Goal: Task Accomplishment & Management: Use online tool/utility

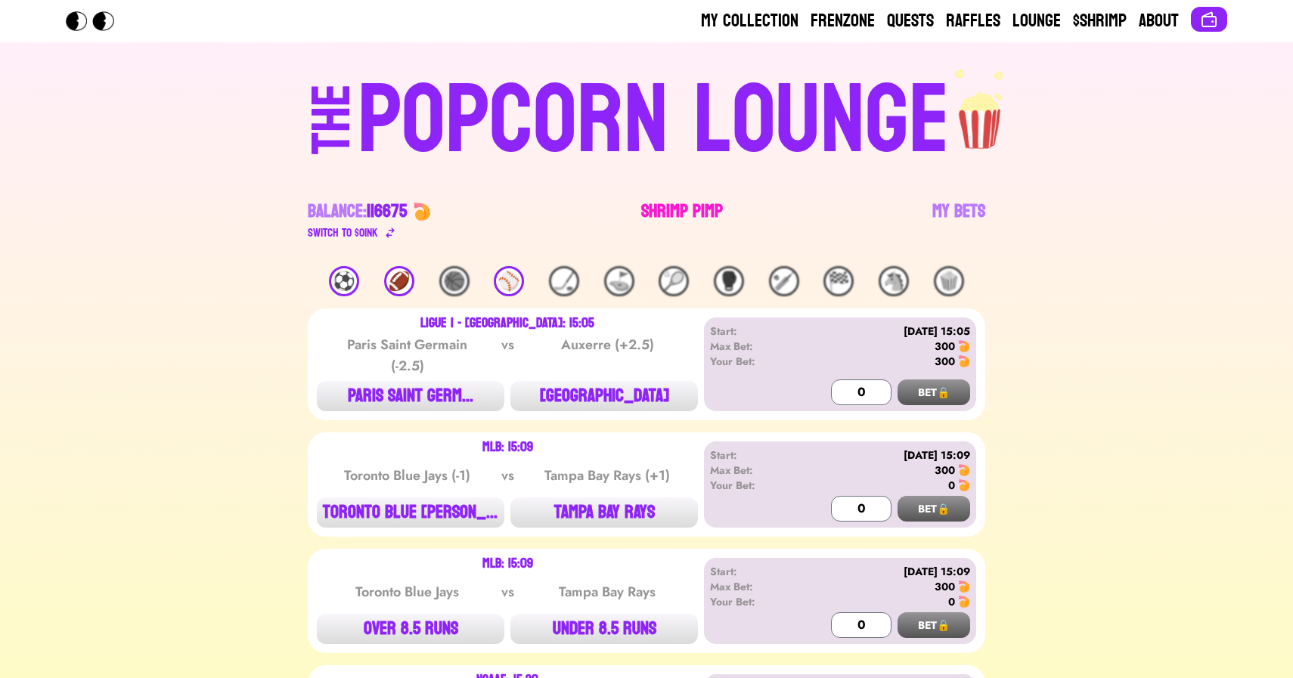
click at [677, 203] on link "Shrimp Pimp" at bounding box center [682, 221] width 82 height 42
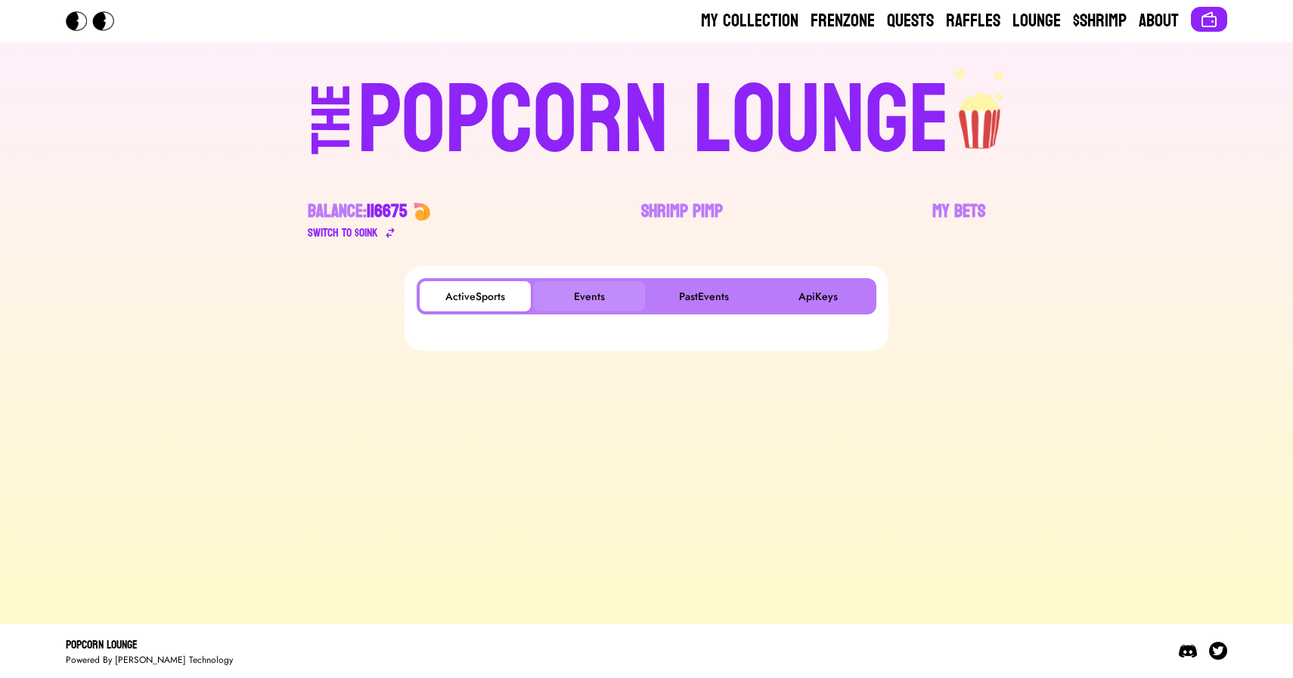
click at [587, 297] on button "Events" at bounding box center [589, 296] width 111 height 30
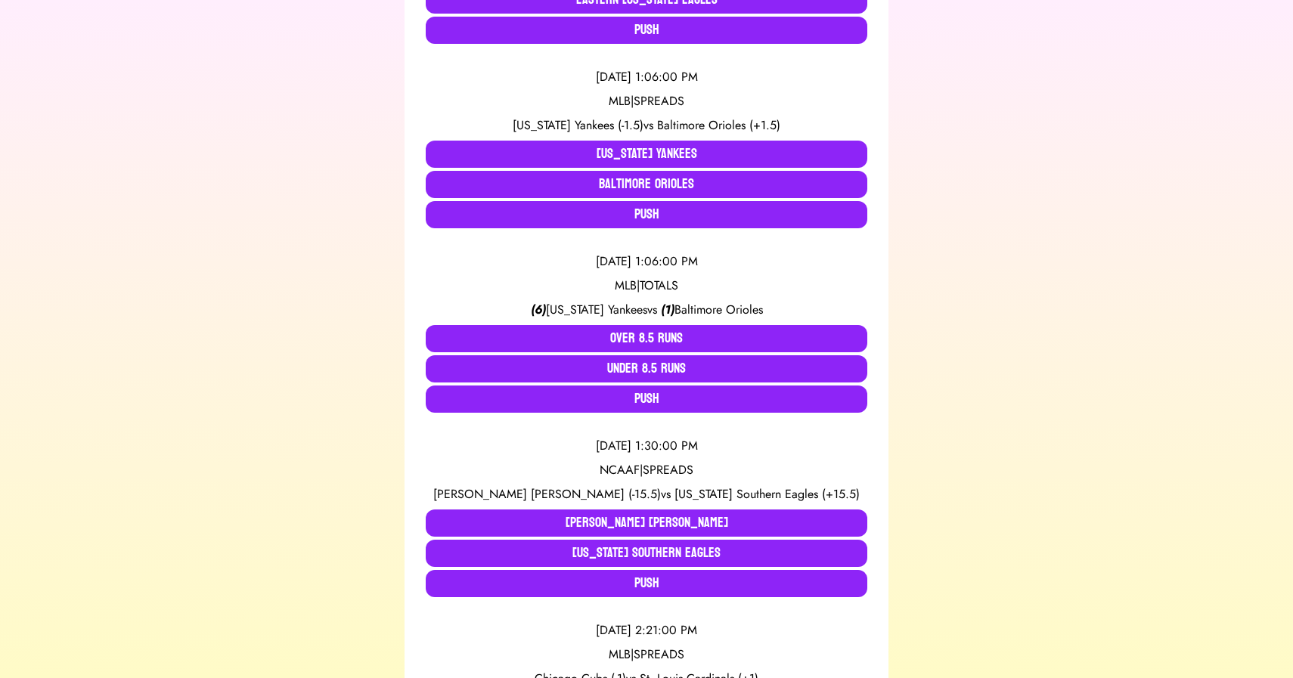
scroll to position [2516, 0]
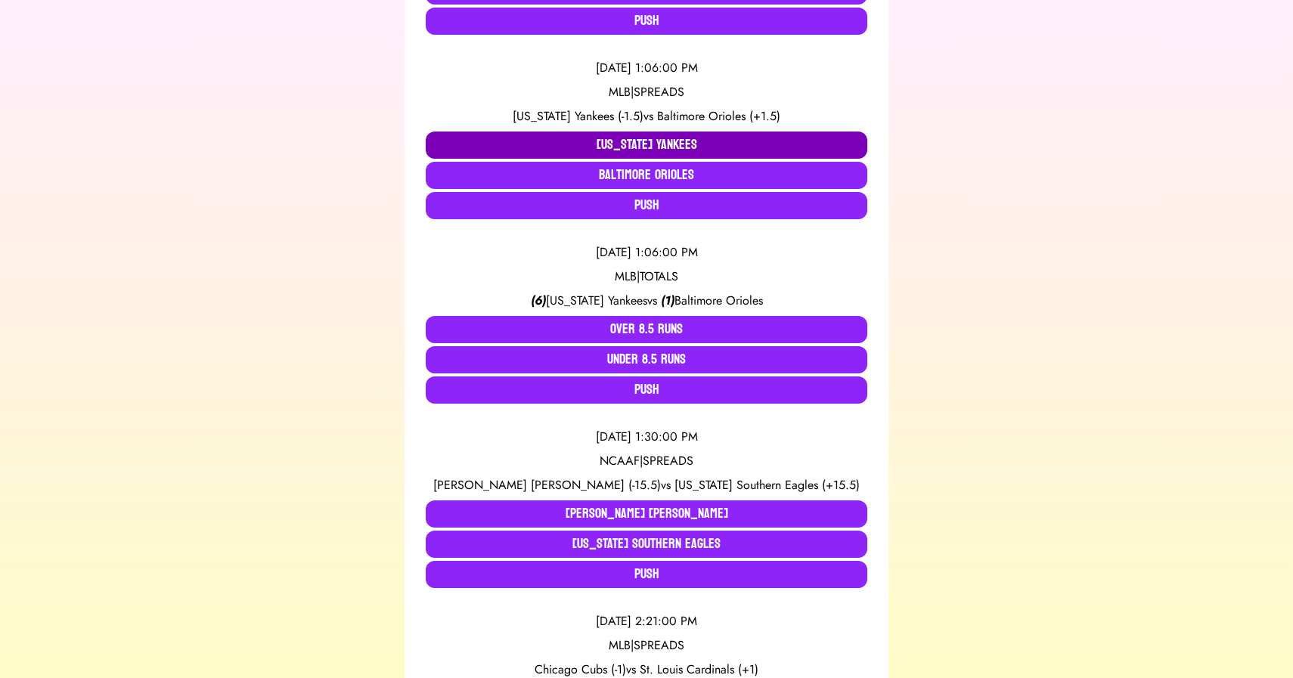
click at [576, 151] on button "[US_STATE] Yankees" at bounding box center [647, 145] width 442 height 27
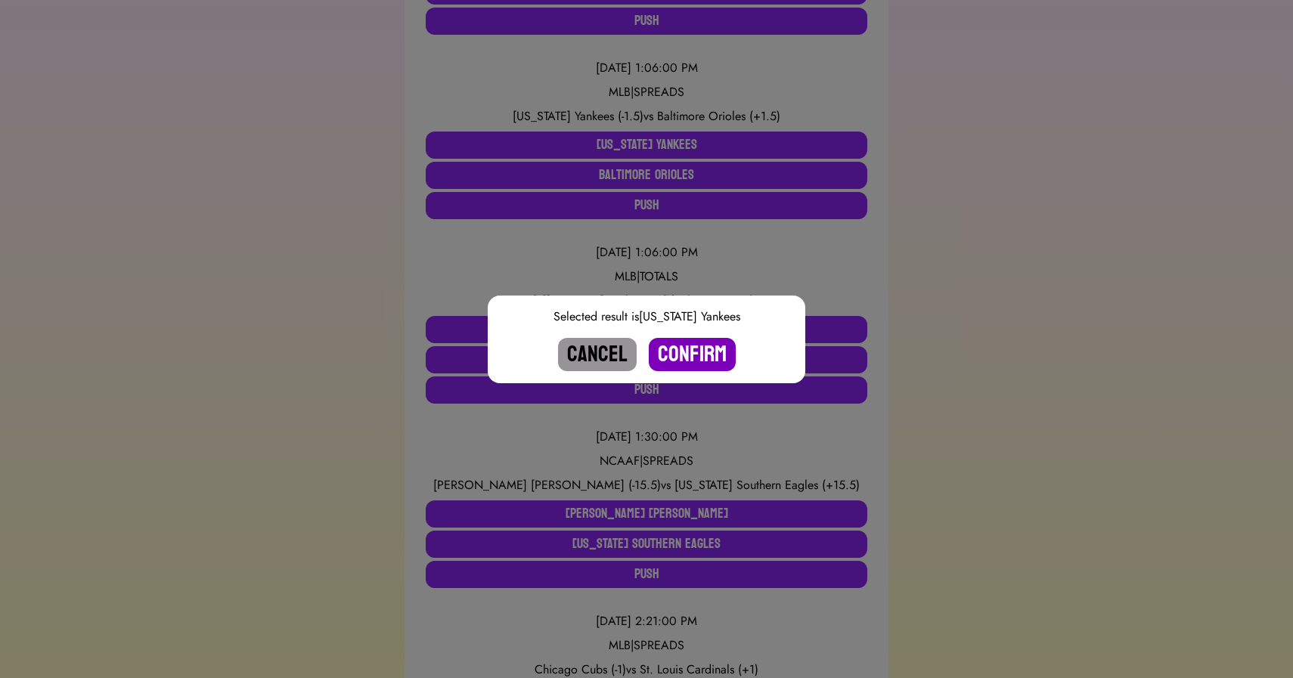
click at [694, 353] on button "Confirm" at bounding box center [692, 354] width 87 height 33
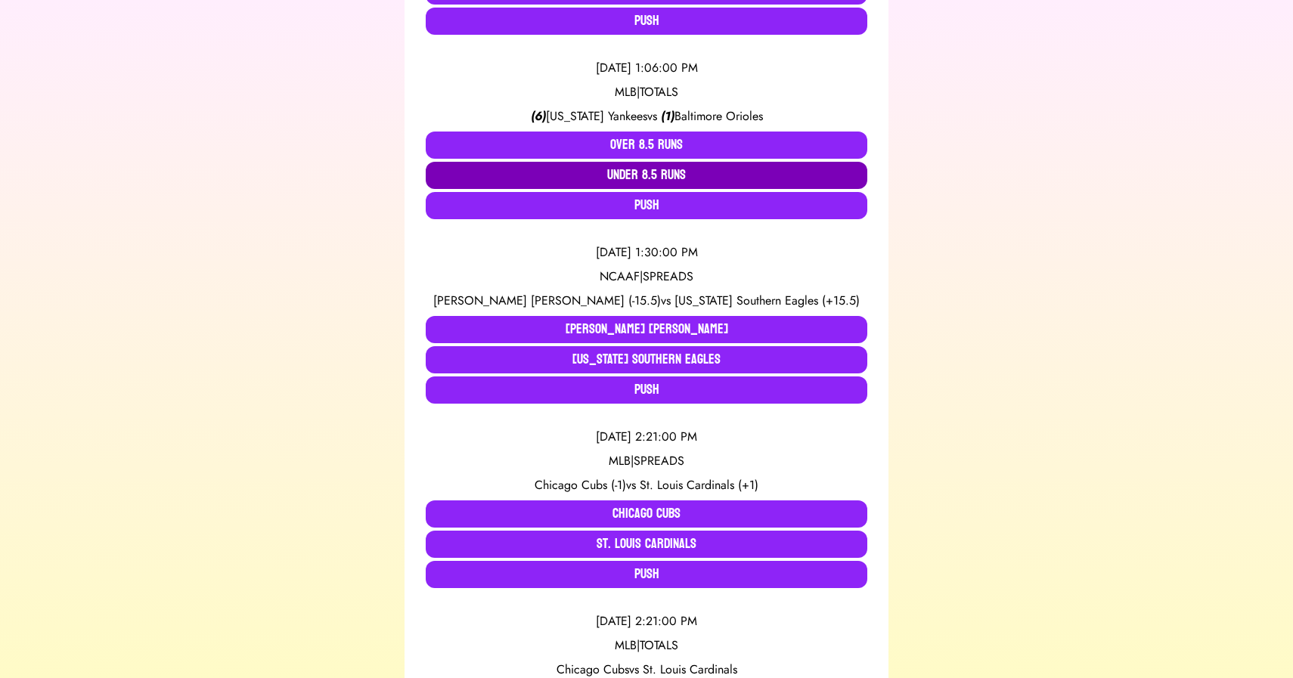
click at [629, 173] on button "Under 8.5 Runs" at bounding box center [647, 175] width 442 height 27
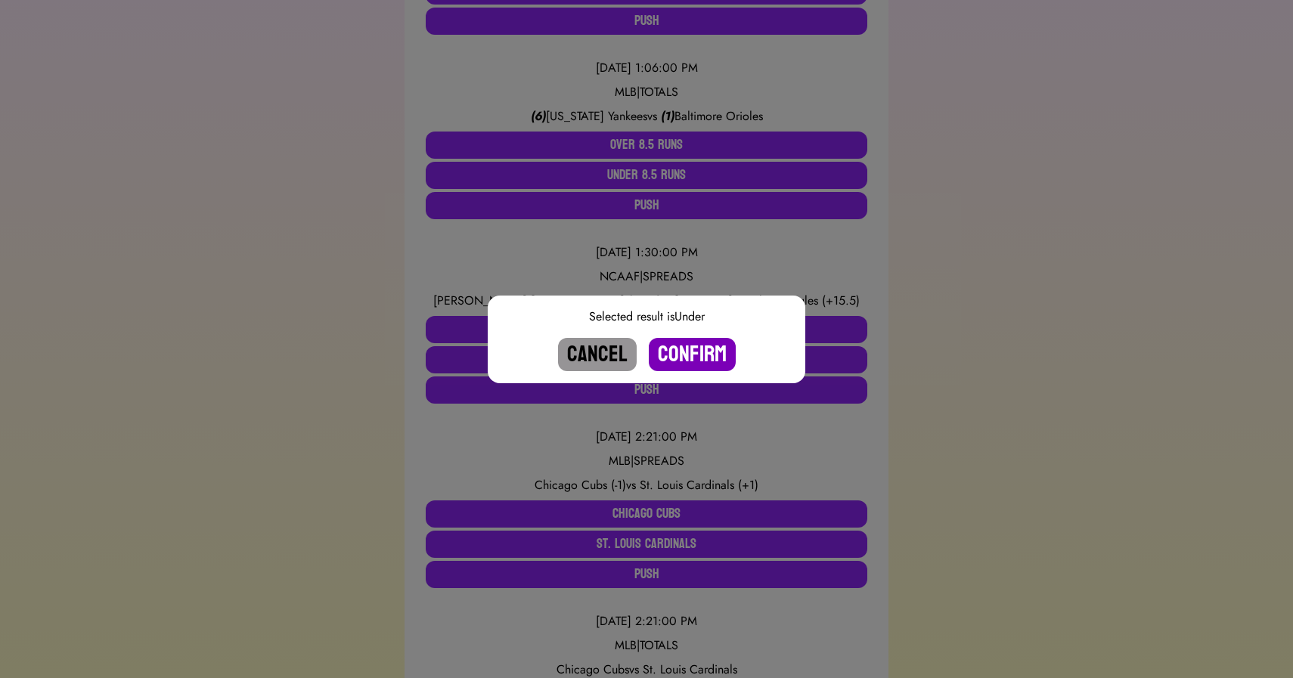
click at [680, 349] on button "Confirm" at bounding box center [692, 354] width 87 height 33
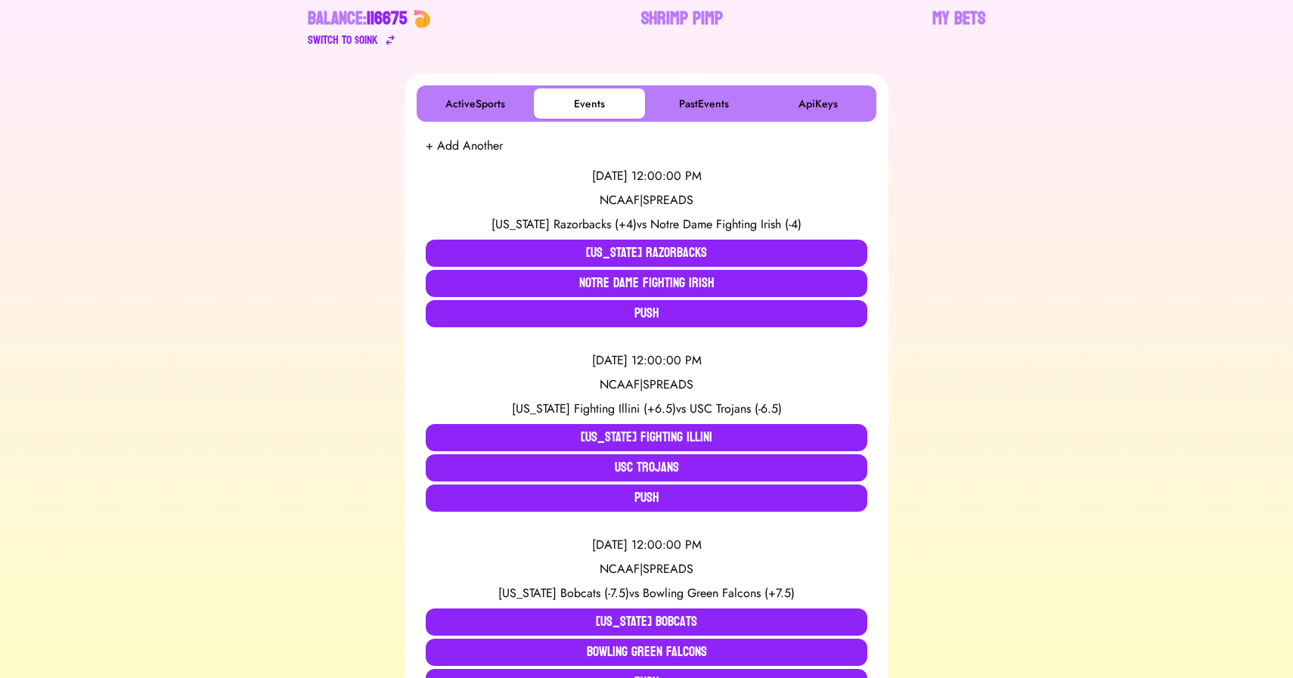
scroll to position [198, 0]
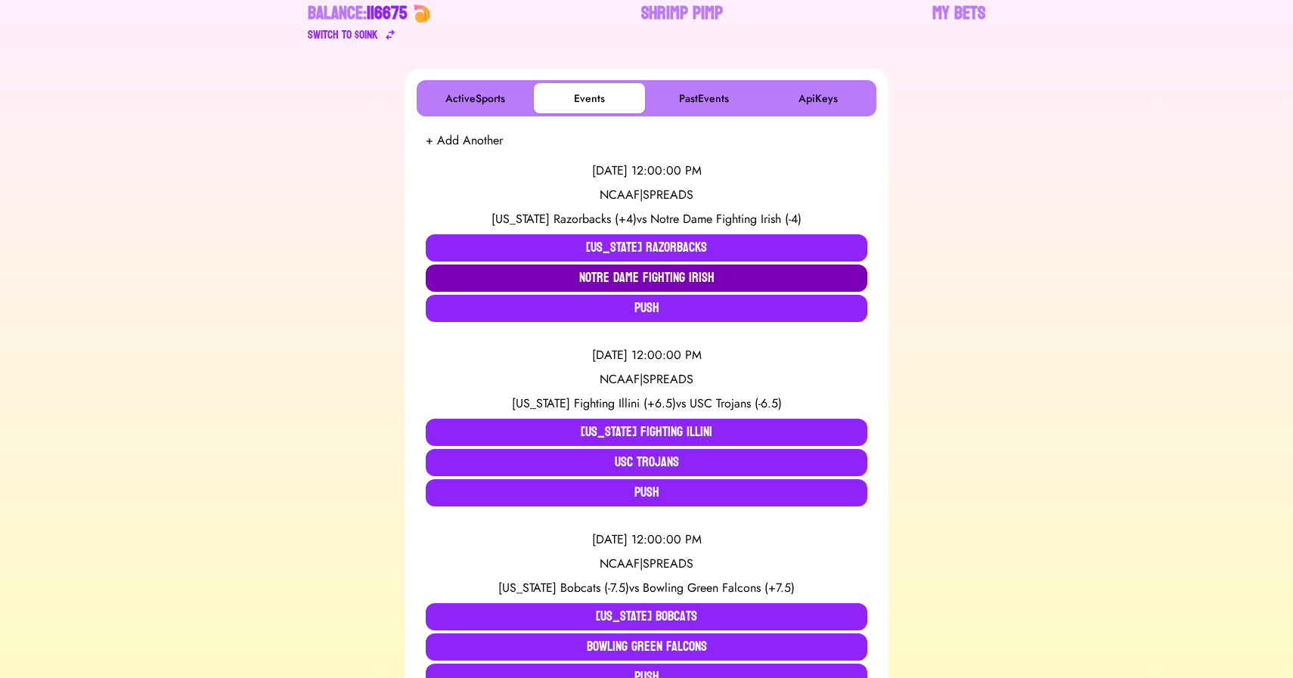
click at [535, 281] on button "Notre Dame Fighting Irish" at bounding box center [647, 278] width 442 height 27
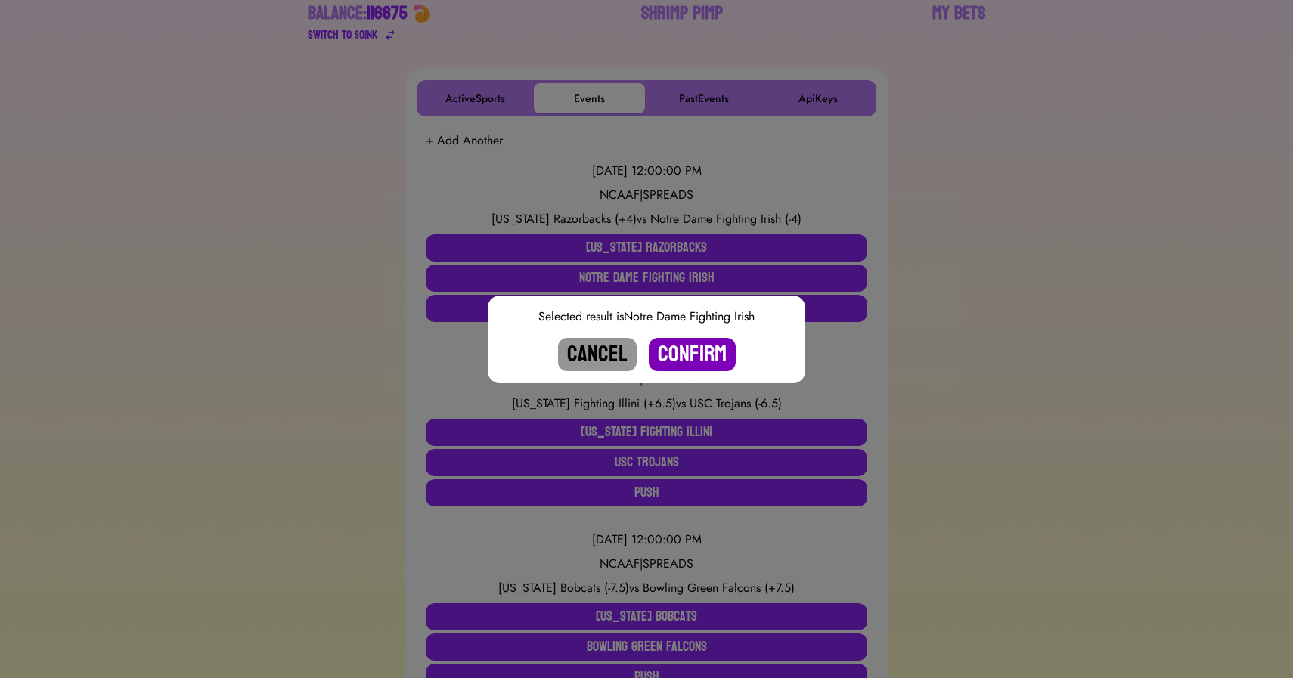
click at [683, 355] on button "Confirm" at bounding box center [692, 354] width 87 height 33
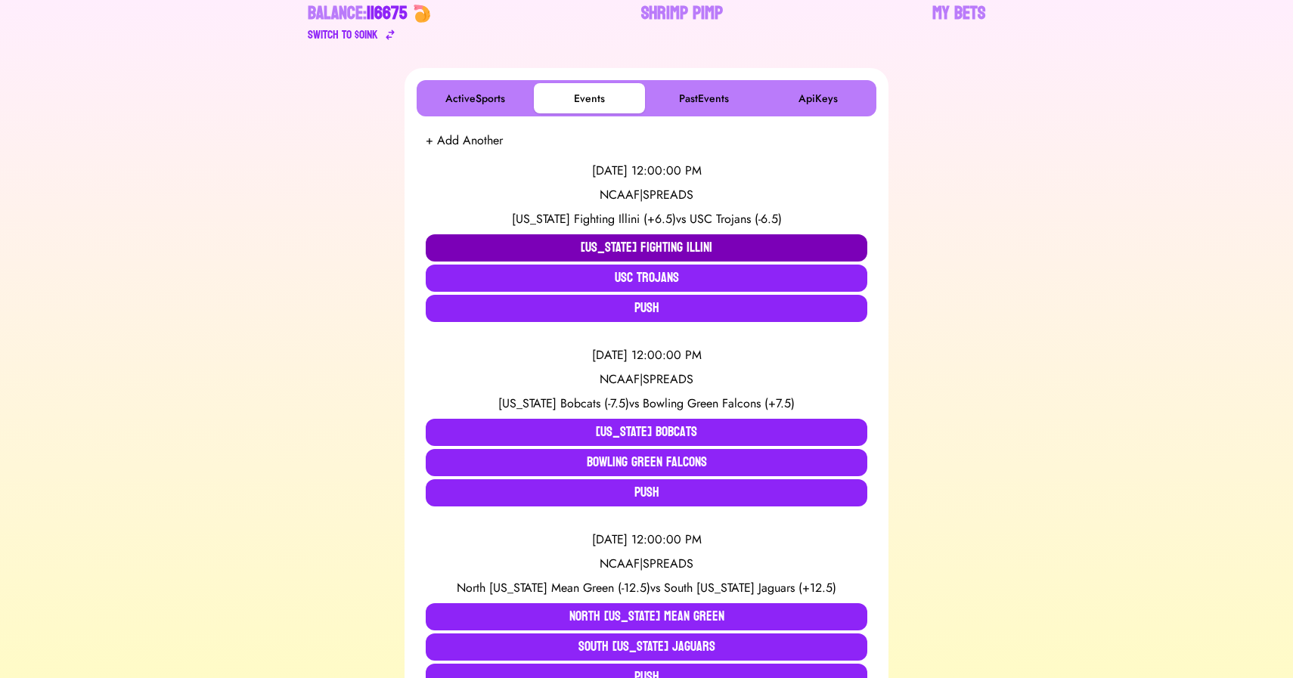
click at [517, 246] on button "[US_STATE] Fighting Illini" at bounding box center [647, 247] width 442 height 27
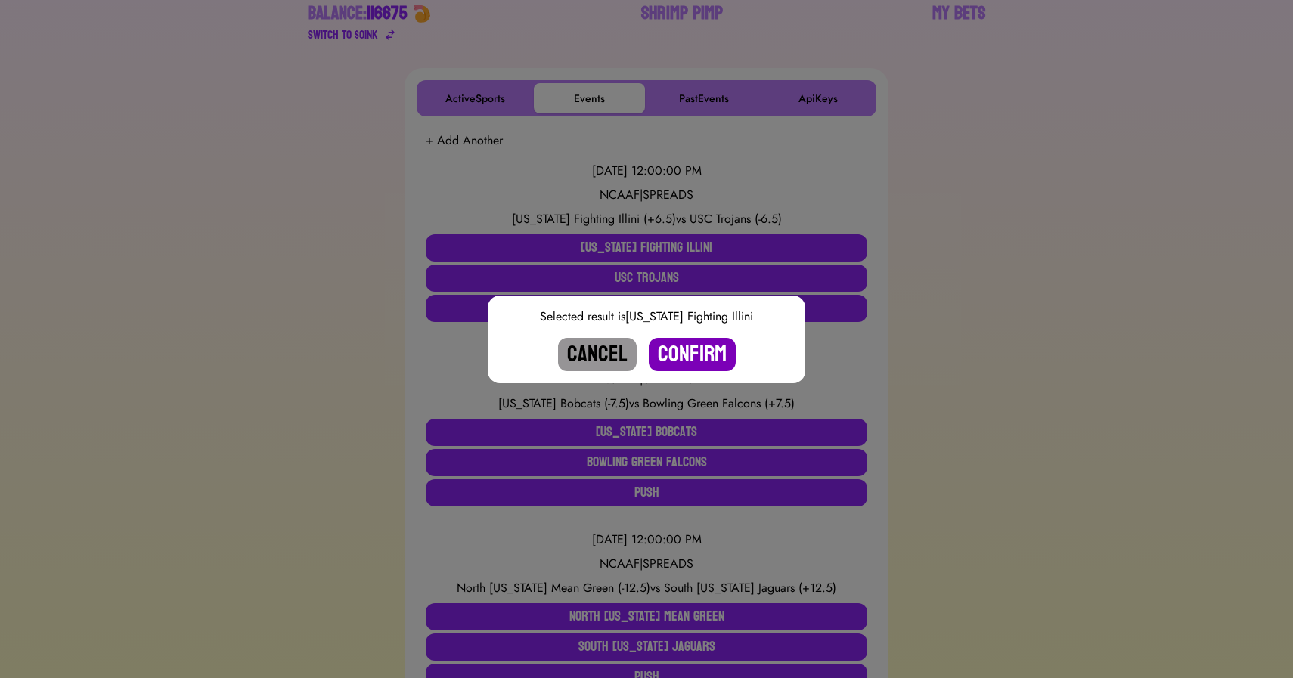
click at [697, 356] on button "Confirm" at bounding box center [692, 354] width 87 height 33
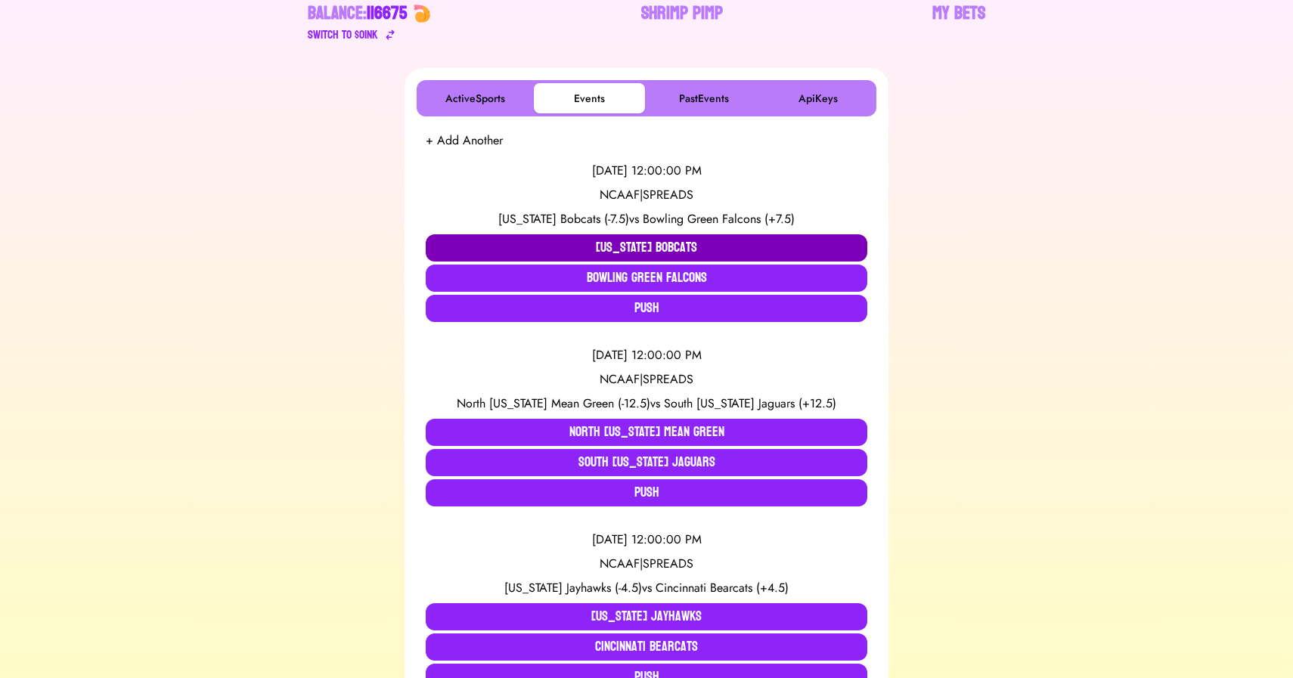
click at [510, 250] on button "[US_STATE] Bobcats" at bounding box center [647, 247] width 442 height 27
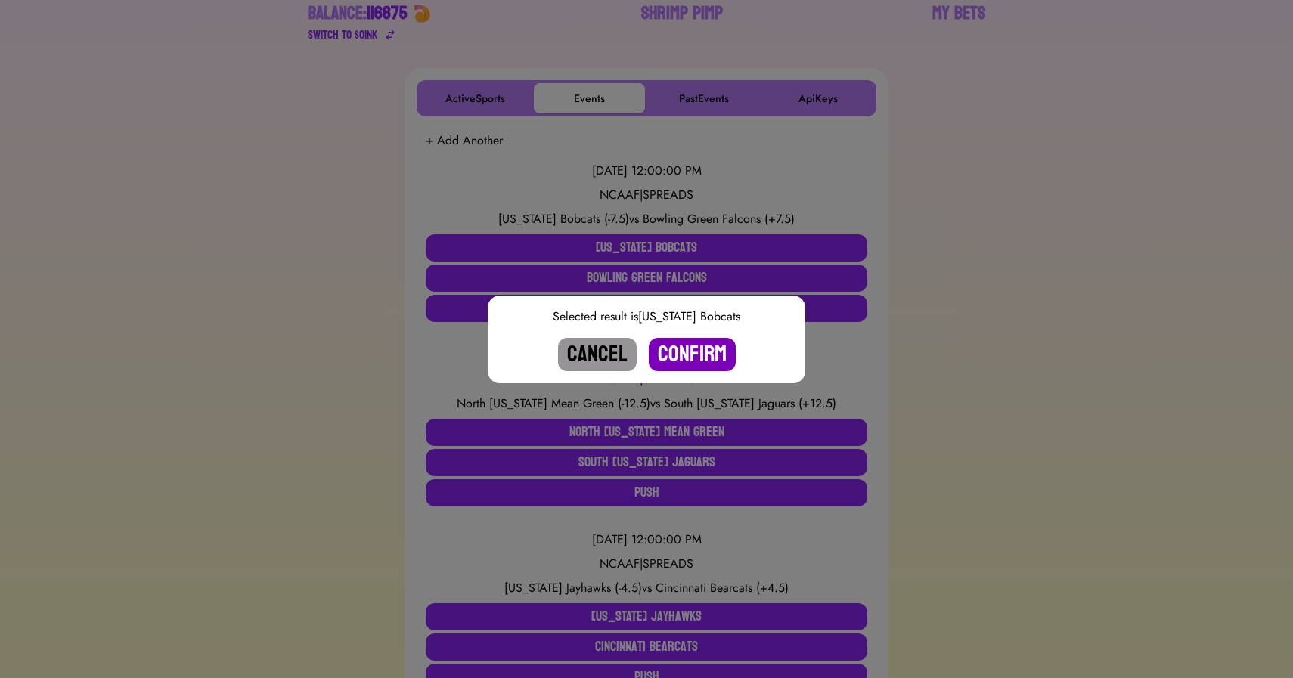
click at [674, 359] on button "Confirm" at bounding box center [692, 354] width 87 height 33
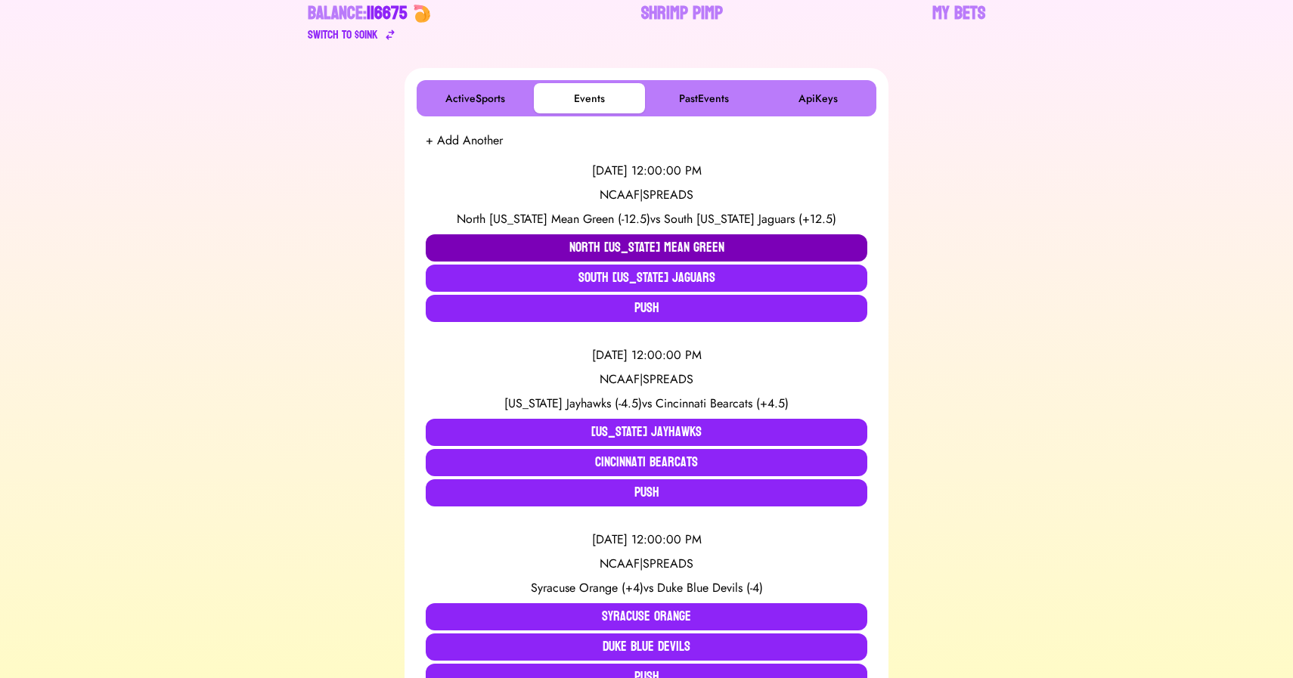
click at [501, 246] on button "North [US_STATE] Mean Green" at bounding box center [647, 247] width 442 height 27
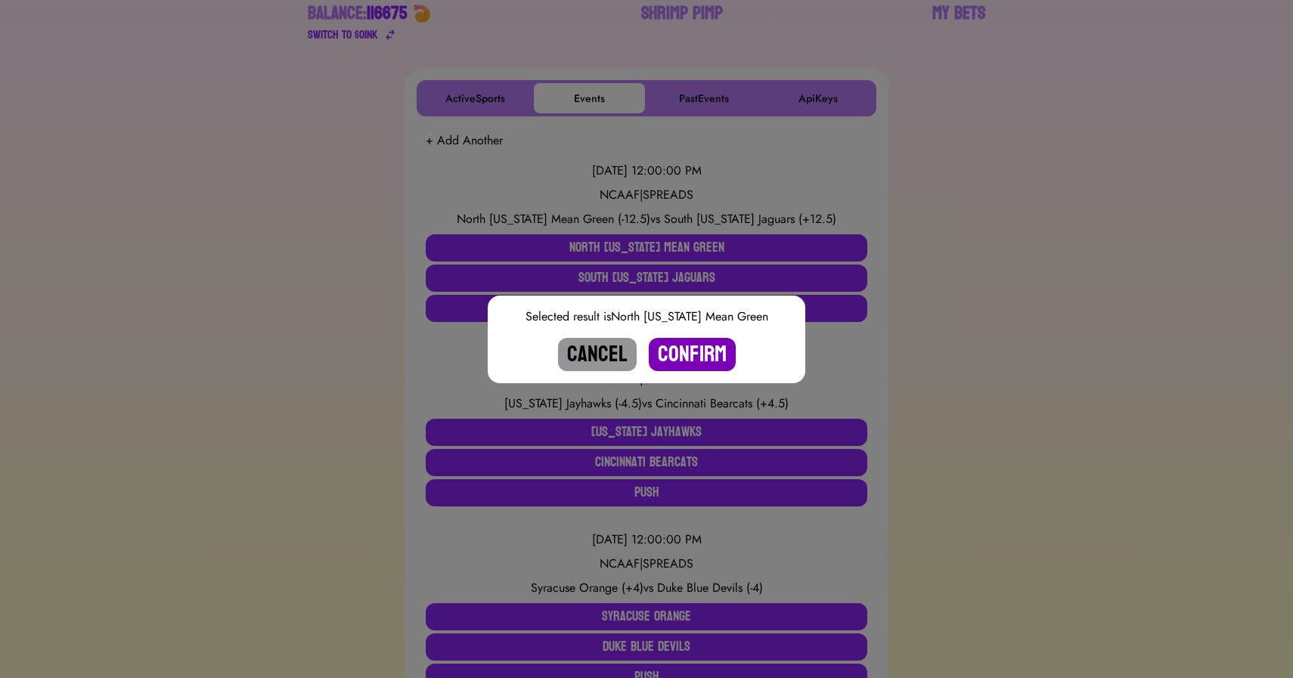
click at [679, 347] on button "Confirm" at bounding box center [692, 354] width 87 height 33
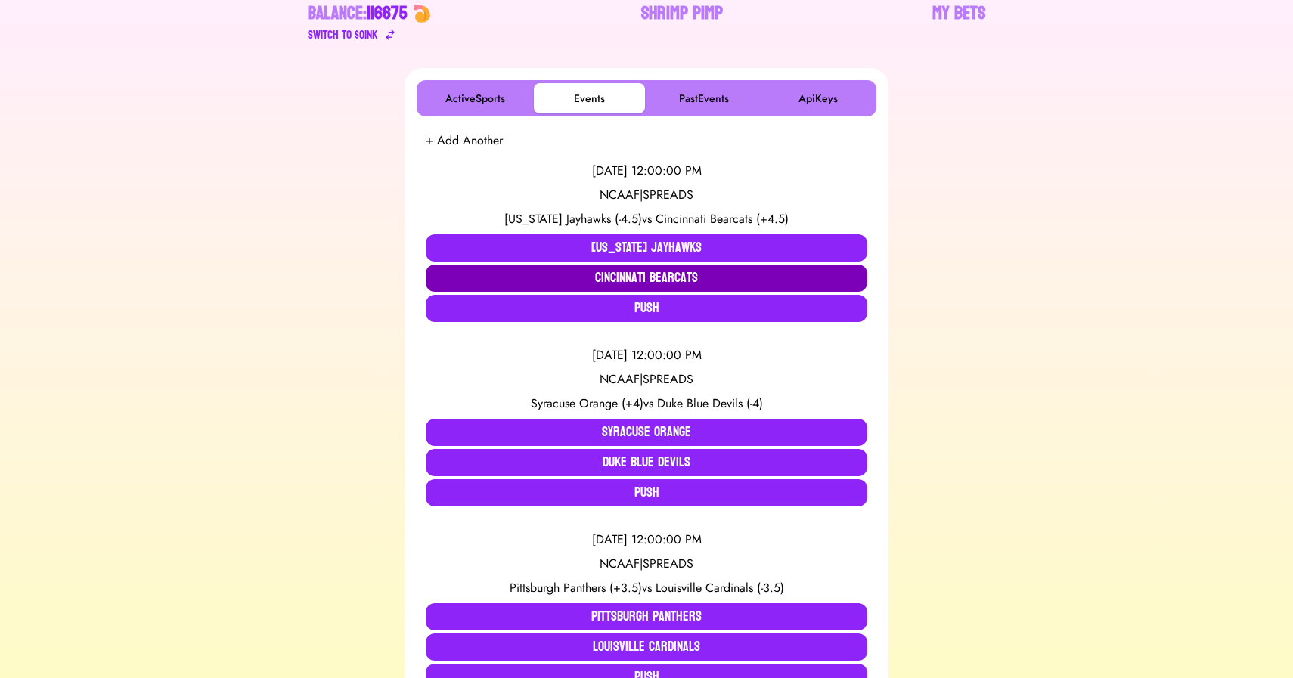
click at [568, 270] on button "Cincinnati Bearcats" at bounding box center [647, 278] width 442 height 27
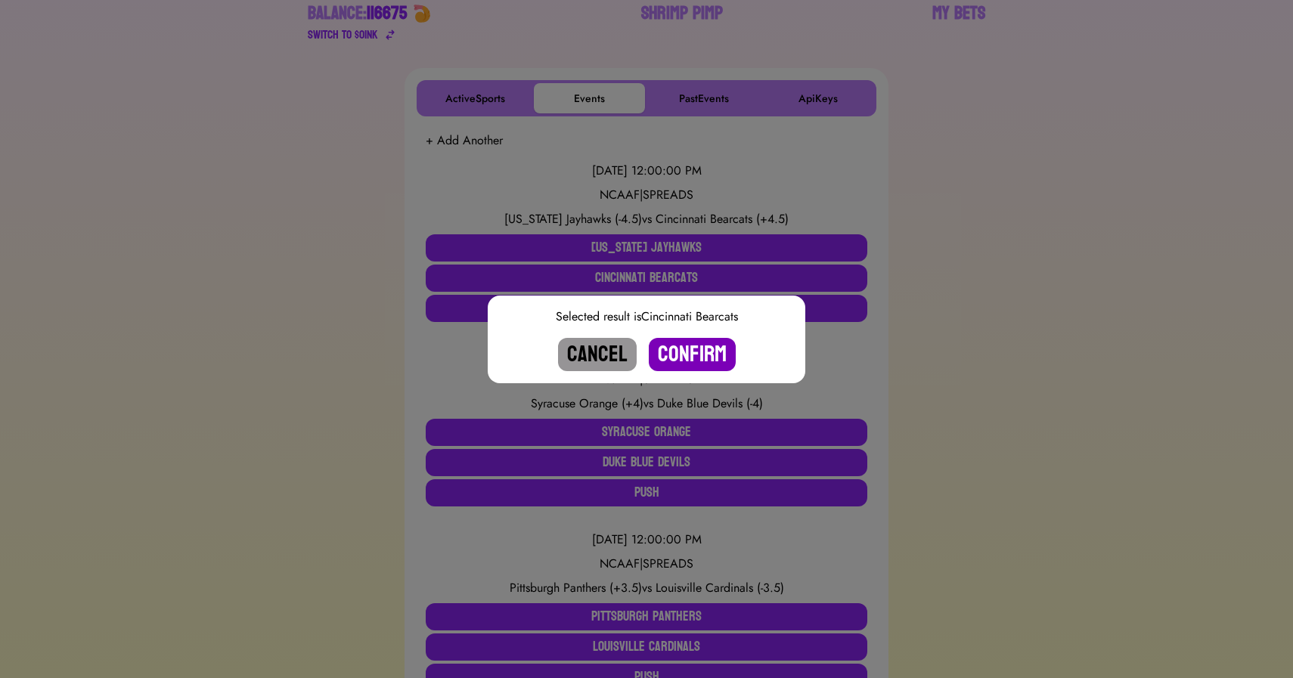
click at [700, 362] on button "Confirm" at bounding box center [692, 354] width 87 height 33
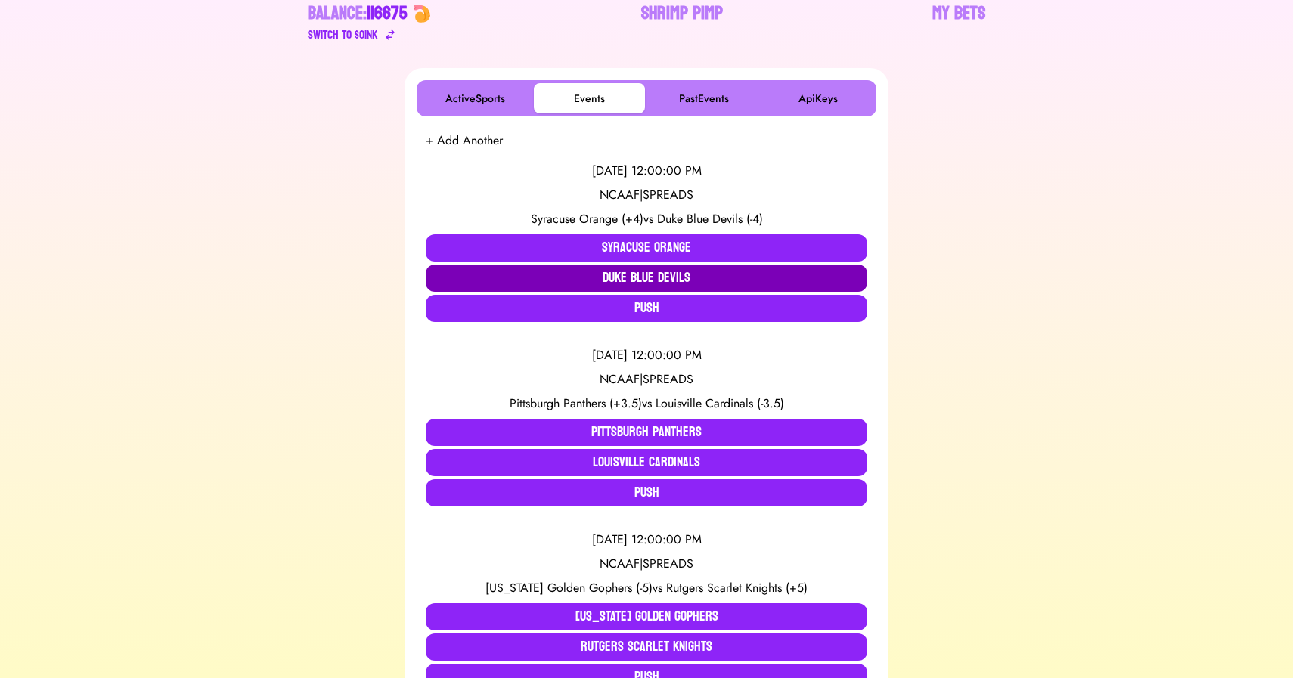
click at [575, 279] on button "Duke Blue Devils" at bounding box center [647, 278] width 442 height 27
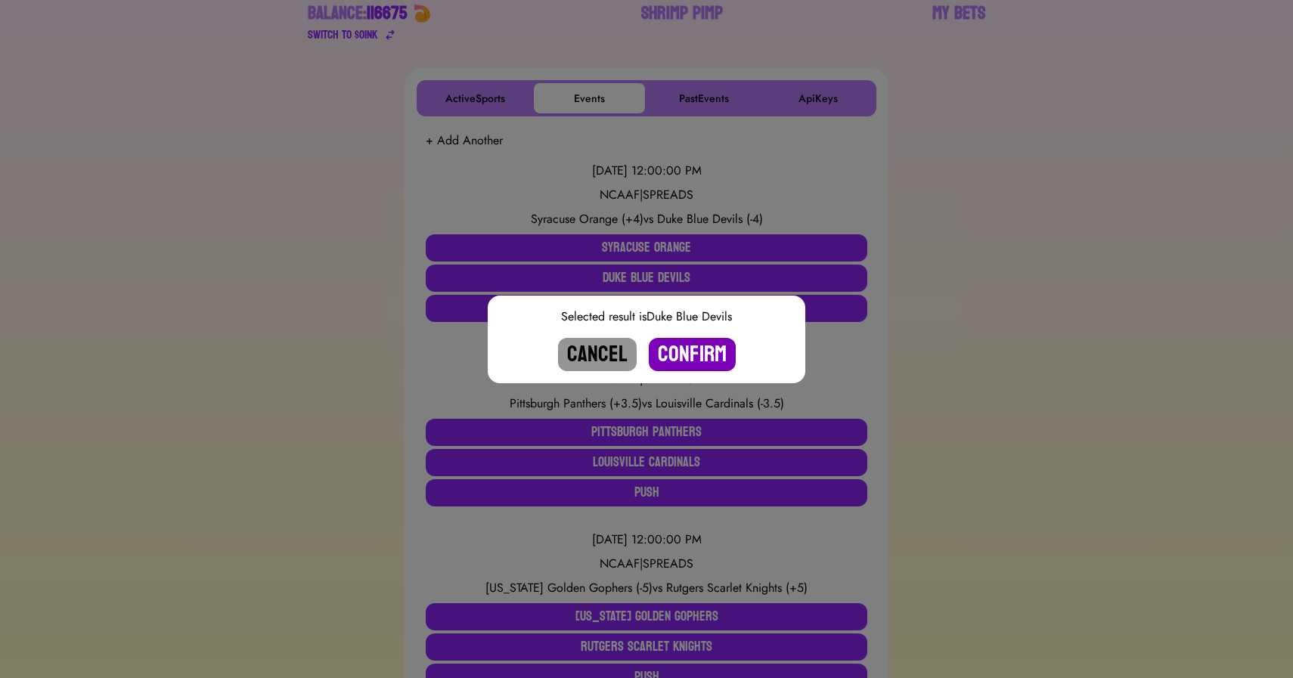
click at [693, 361] on button "Confirm" at bounding box center [692, 354] width 87 height 33
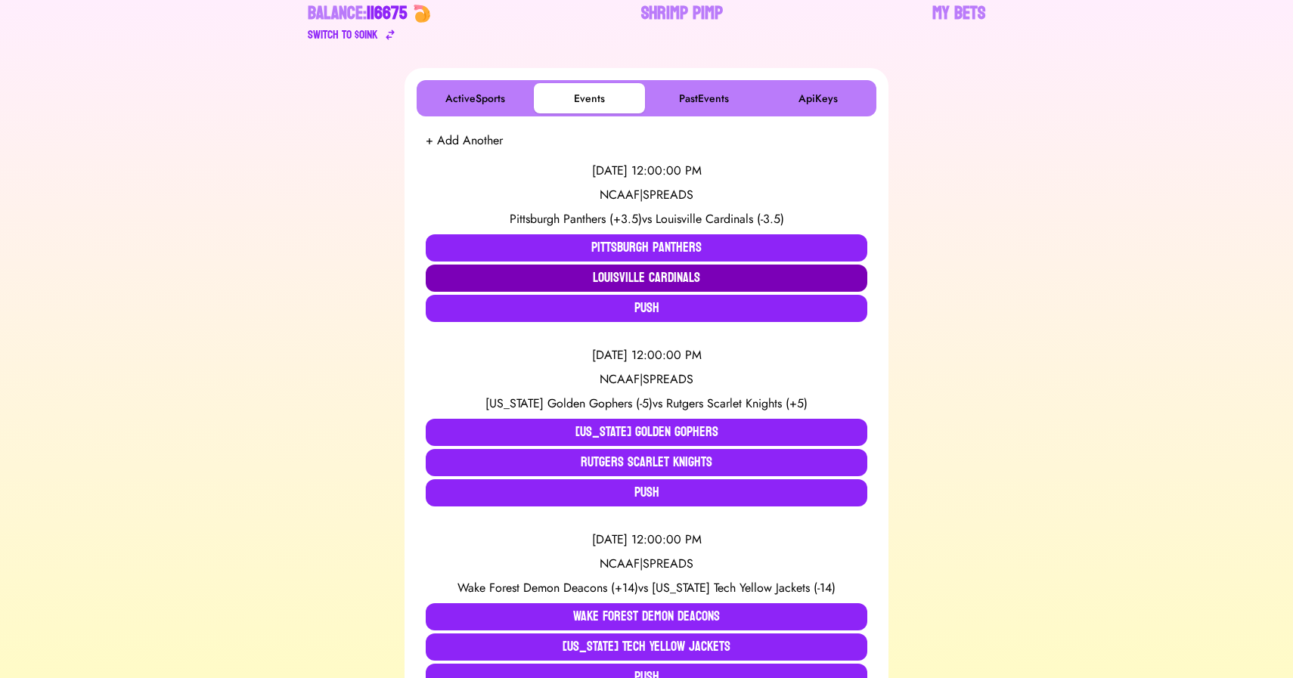
click at [566, 272] on button "Louisville Cardinals" at bounding box center [647, 278] width 442 height 27
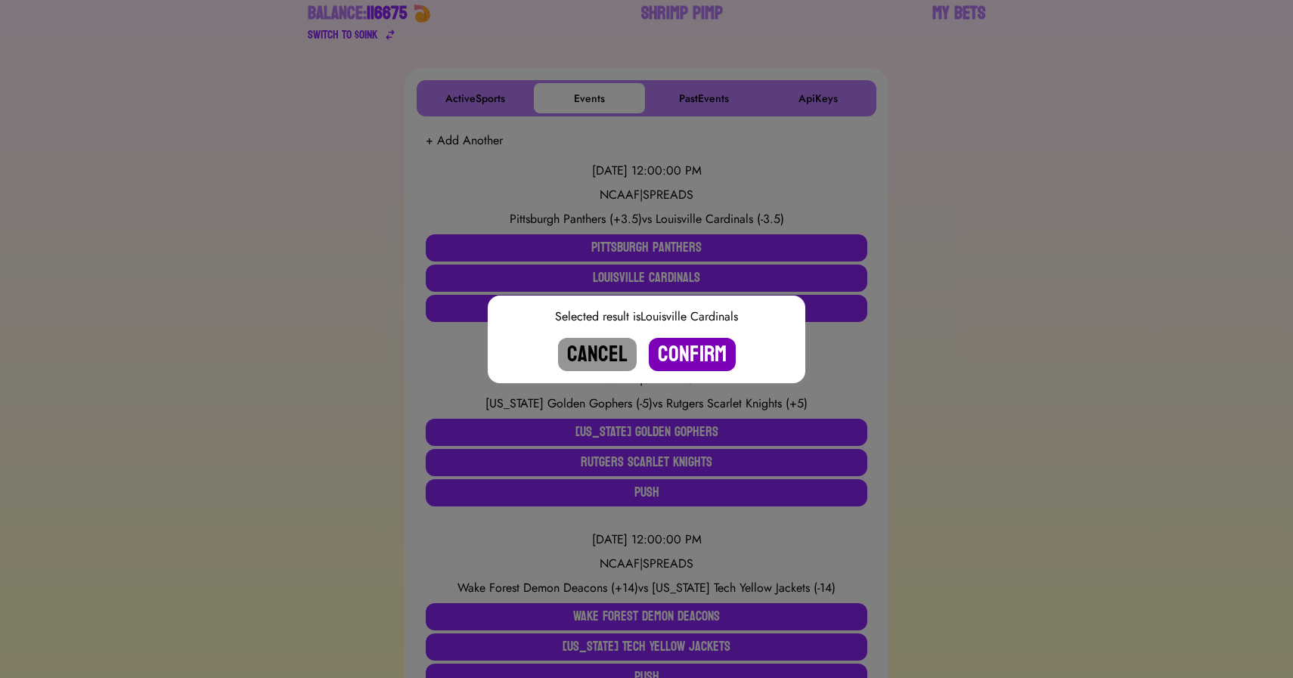
click at [691, 356] on button "Confirm" at bounding box center [692, 354] width 87 height 33
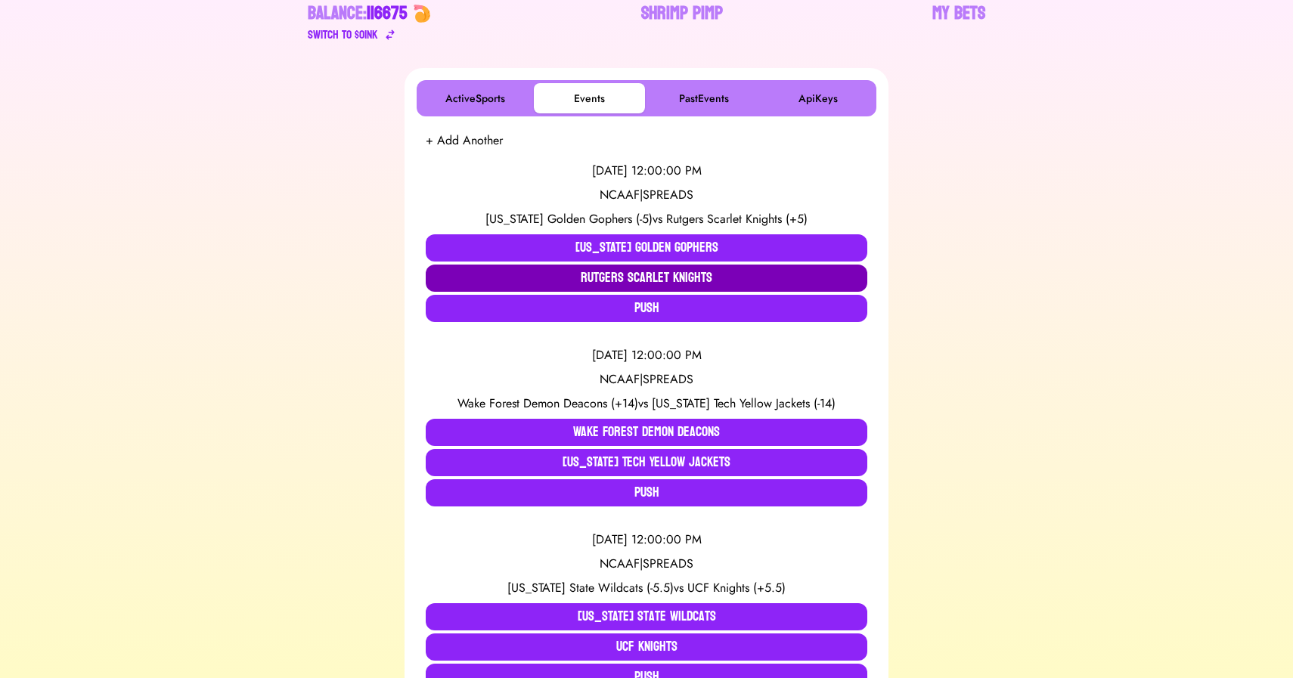
click at [517, 281] on button "Rutgers Scarlet Knights" at bounding box center [647, 278] width 442 height 27
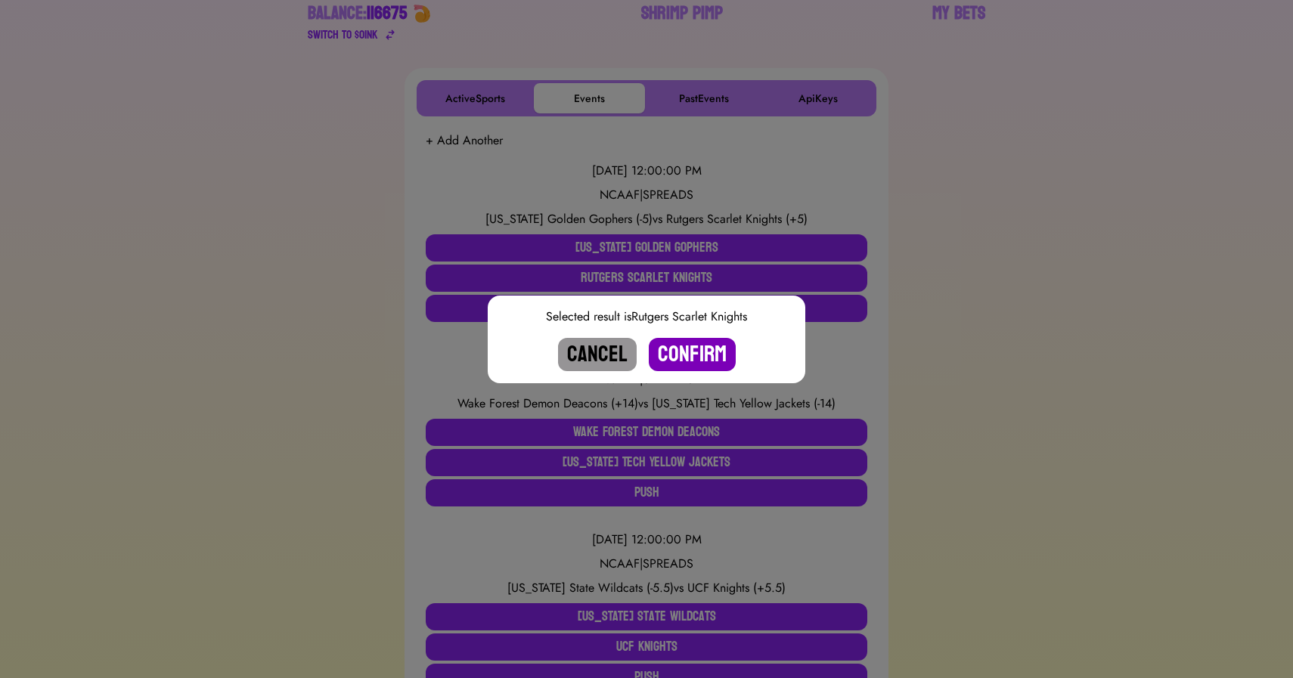
click at [687, 355] on button "Confirm" at bounding box center [692, 354] width 87 height 33
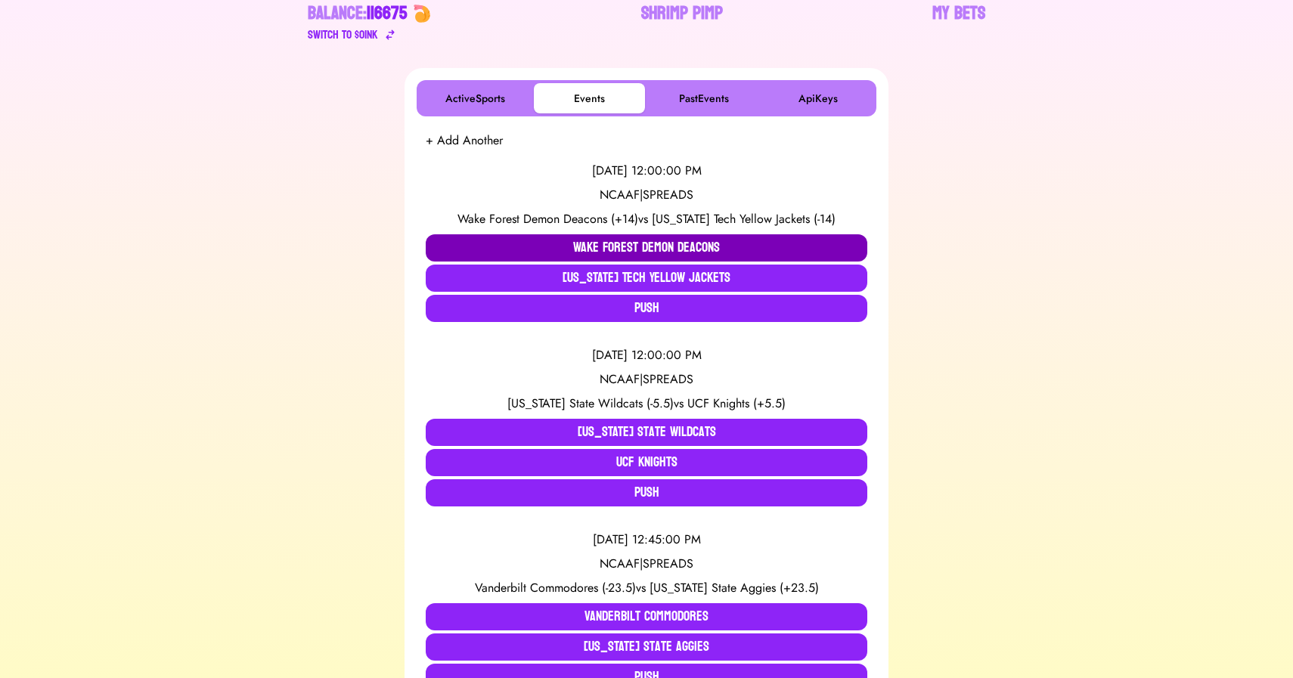
click at [433, 244] on button "Wake Forest Demon Deacons" at bounding box center [647, 247] width 442 height 27
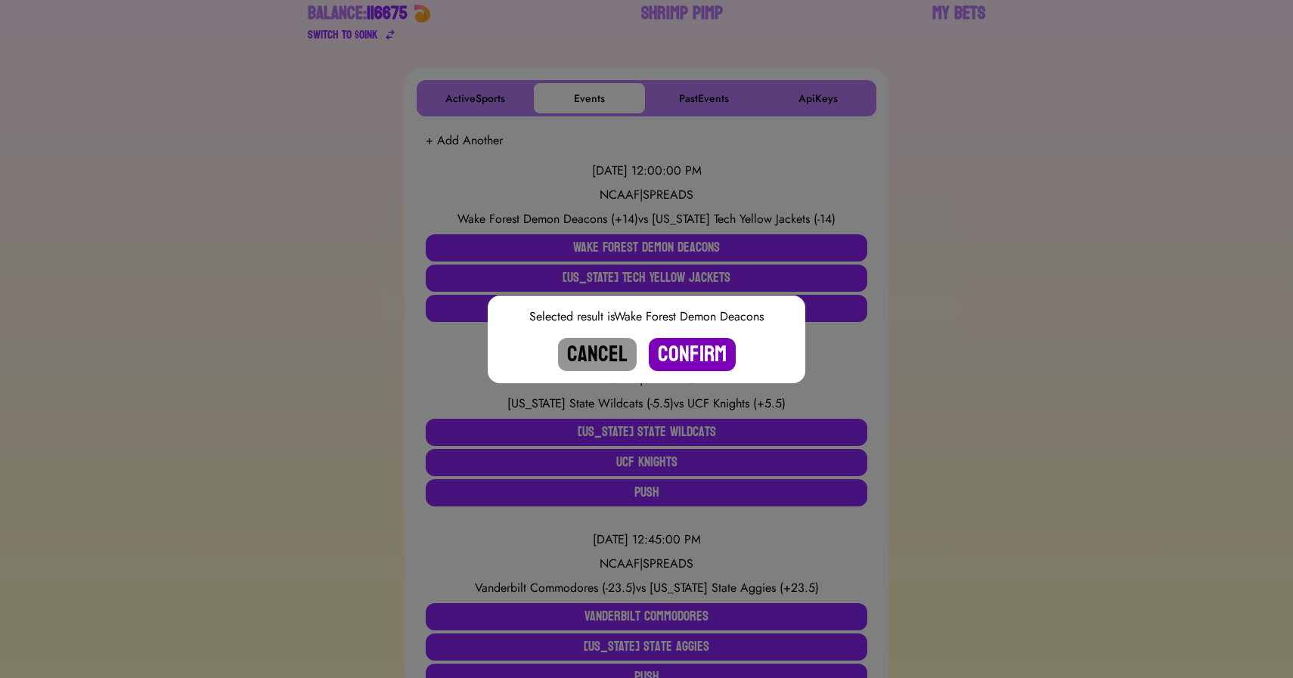
click at [696, 351] on button "Confirm" at bounding box center [692, 354] width 87 height 33
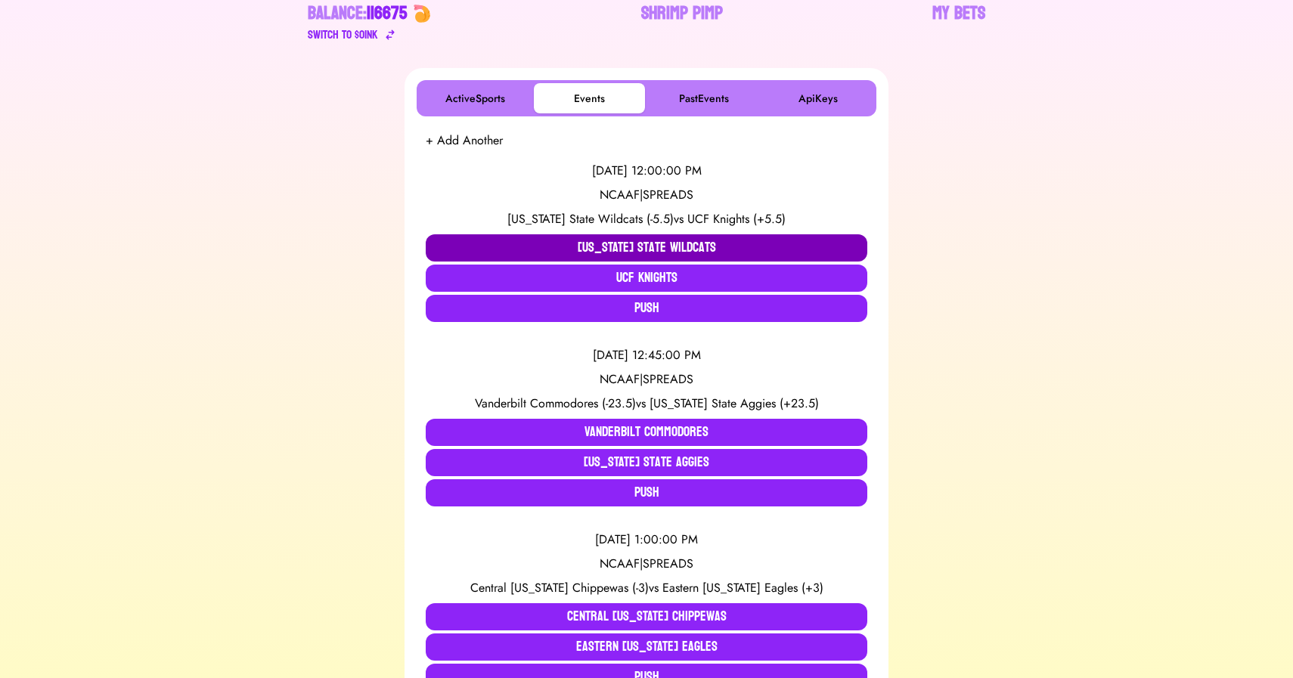
click at [539, 244] on button "[US_STATE] State Wildcats" at bounding box center [647, 247] width 442 height 27
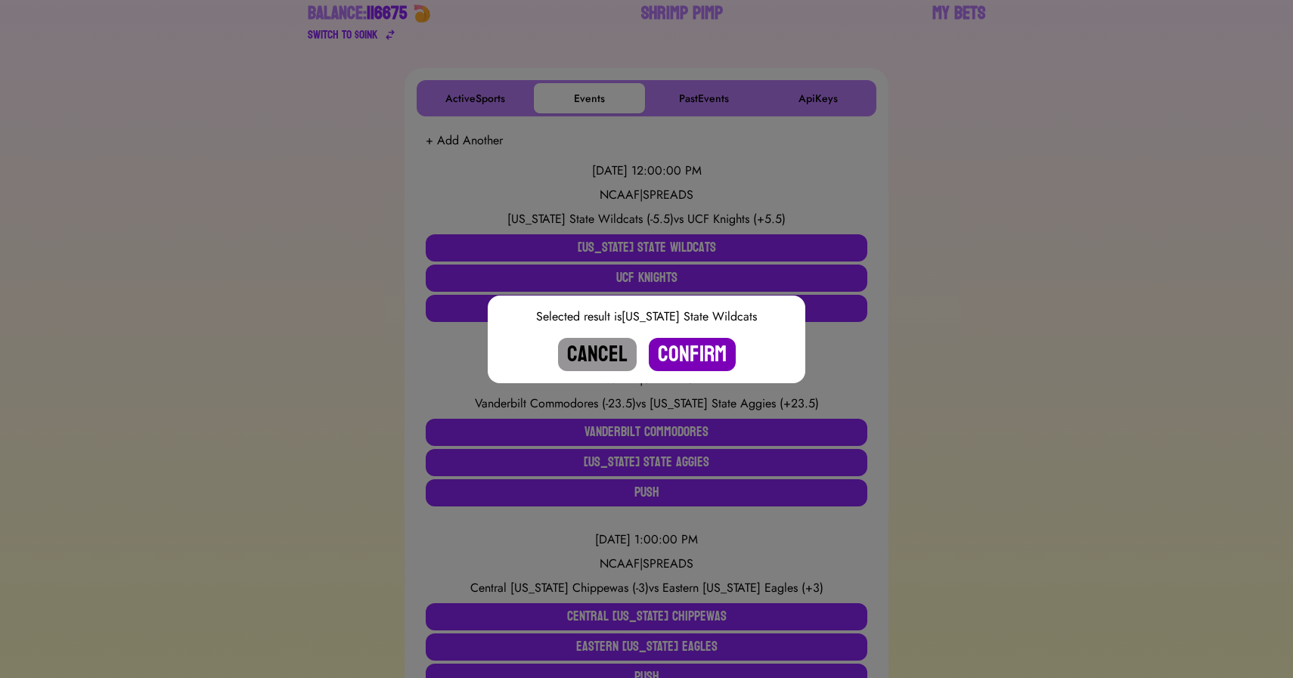
click at [690, 355] on button "Confirm" at bounding box center [692, 354] width 87 height 33
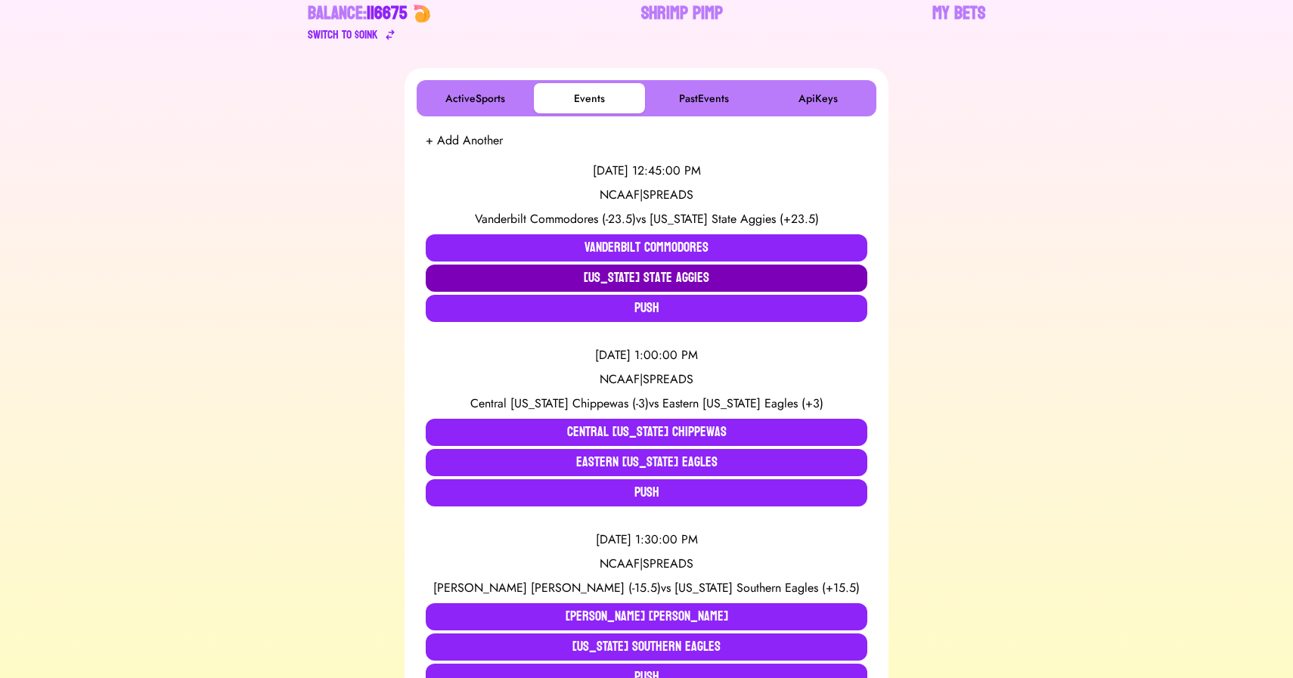
click at [516, 274] on button "[US_STATE] State Aggies" at bounding box center [647, 278] width 442 height 27
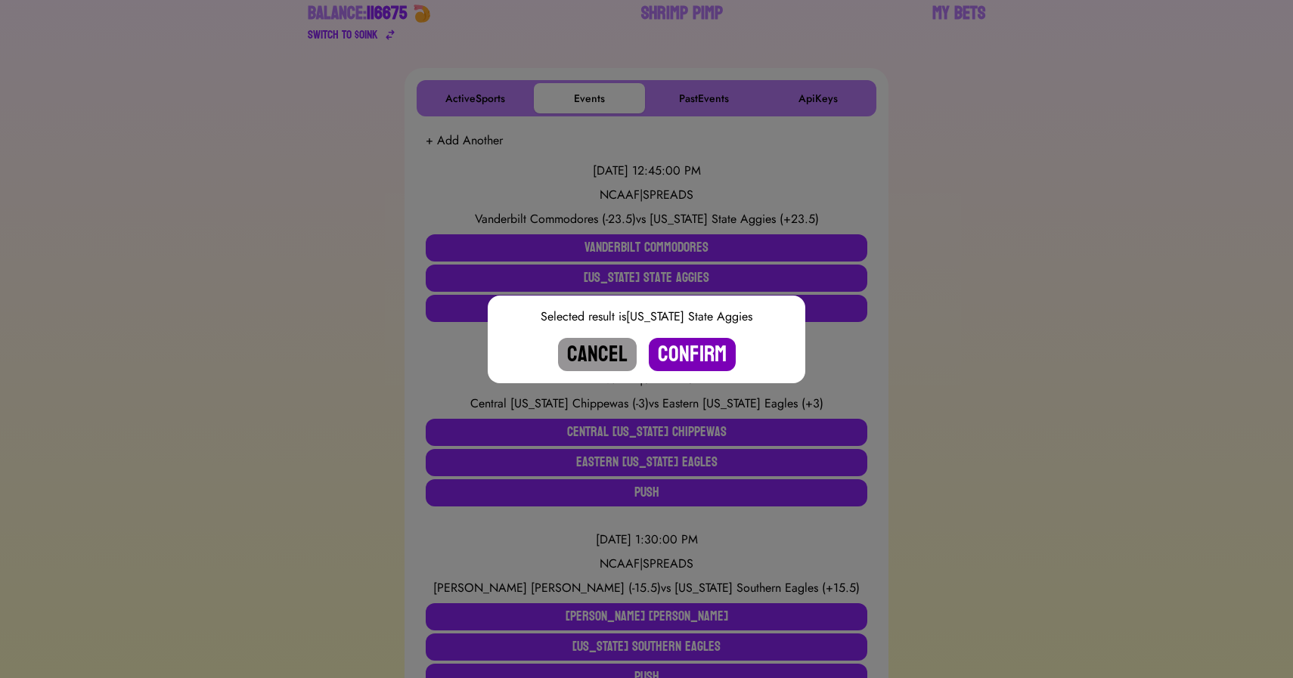
click at [687, 358] on button "Confirm" at bounding box center [692, 354] width 87 height 33
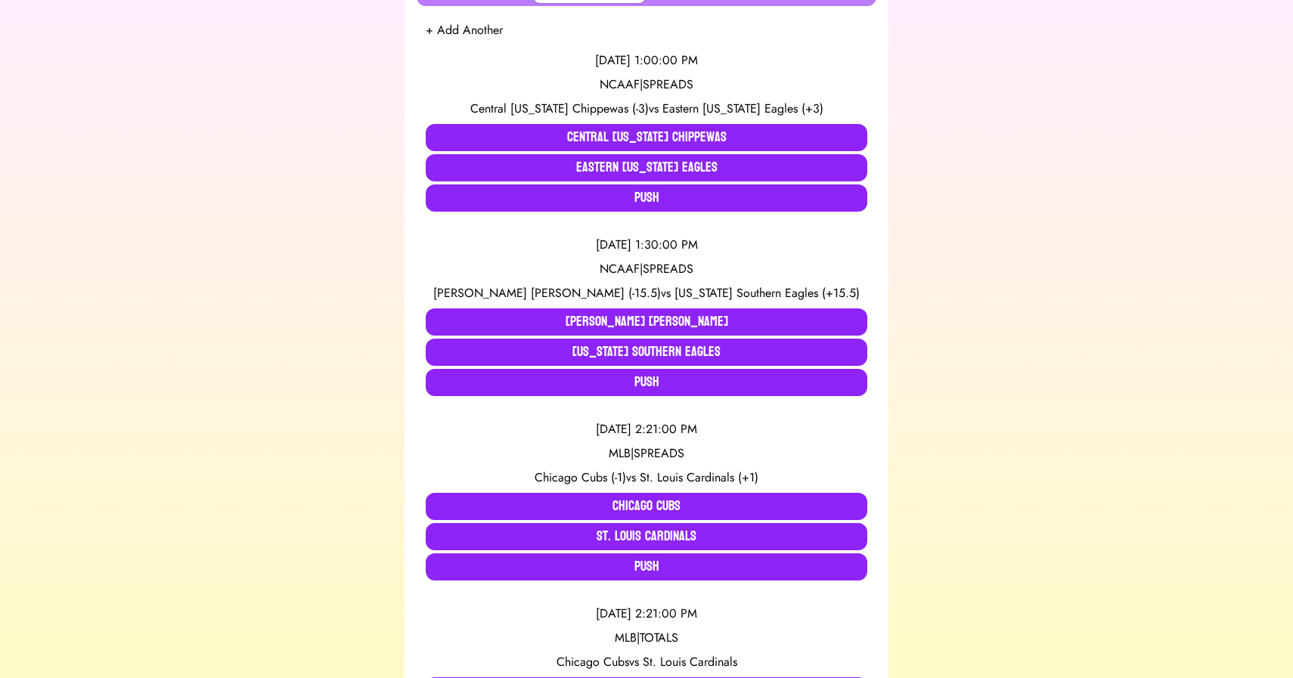
scroll to position [310, 0]
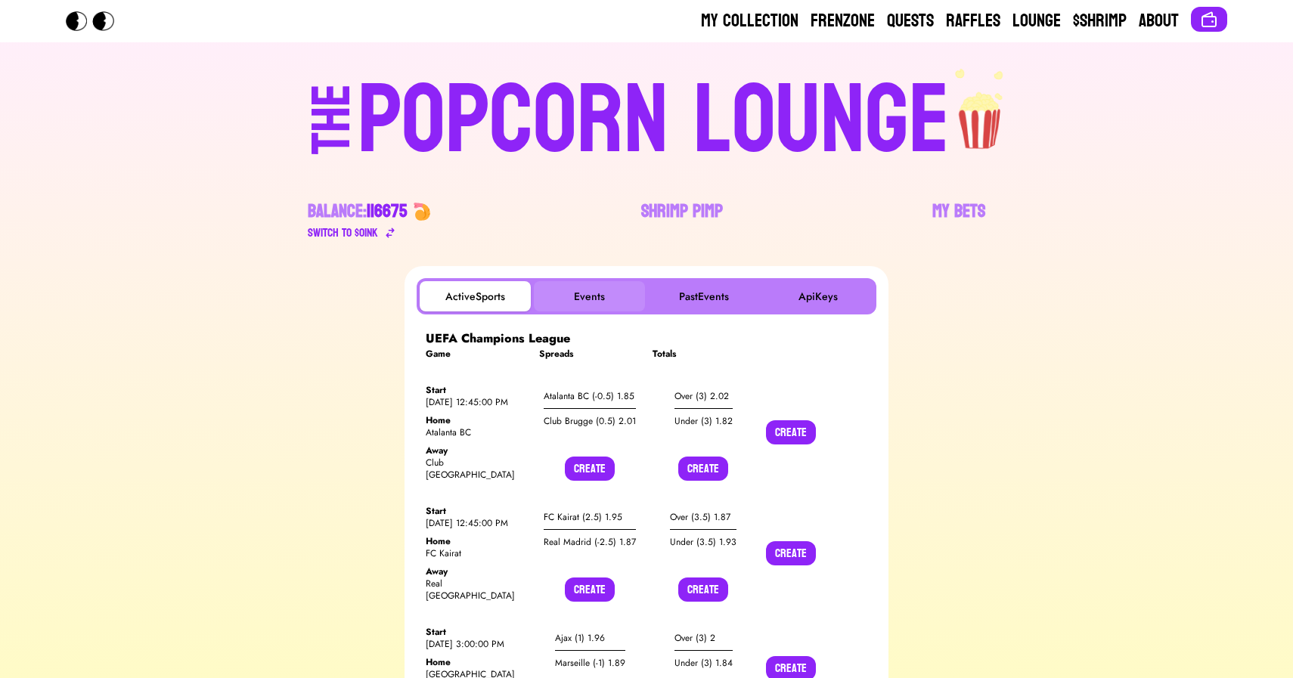
click at [590, 304] on button "Events" at bounding box center [589, 296] width 111 height 30
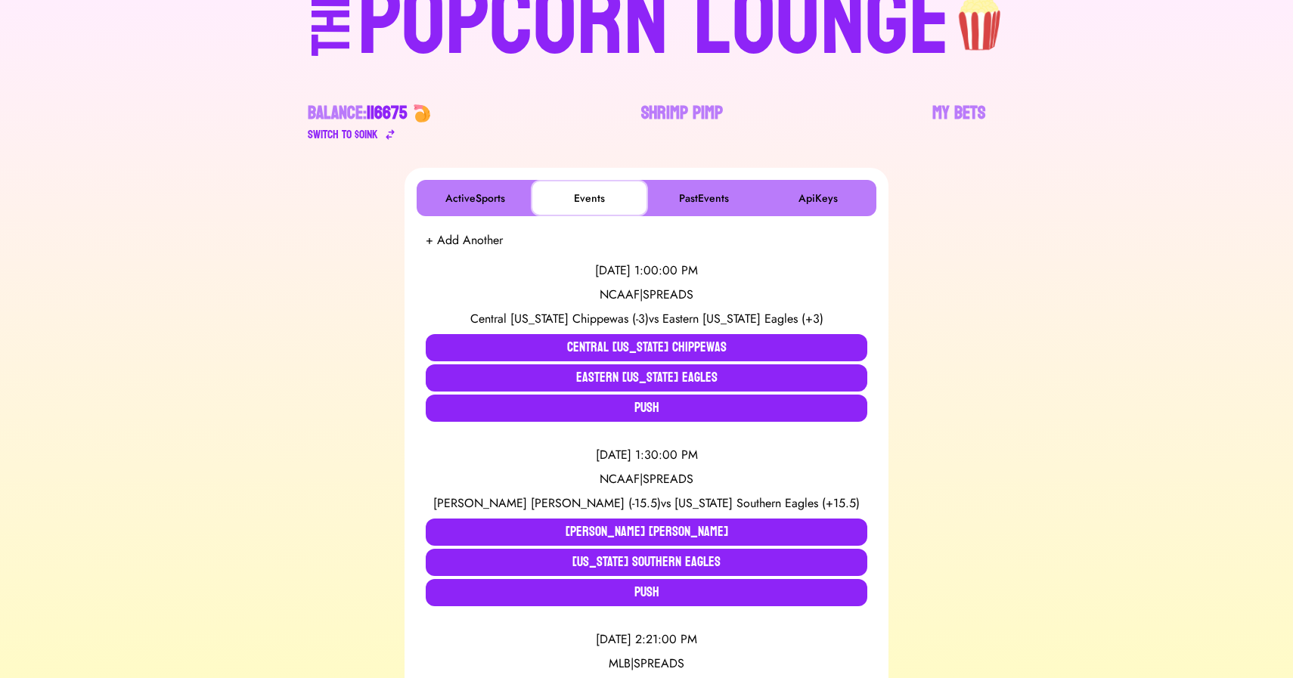
scroll to position [99, 0]
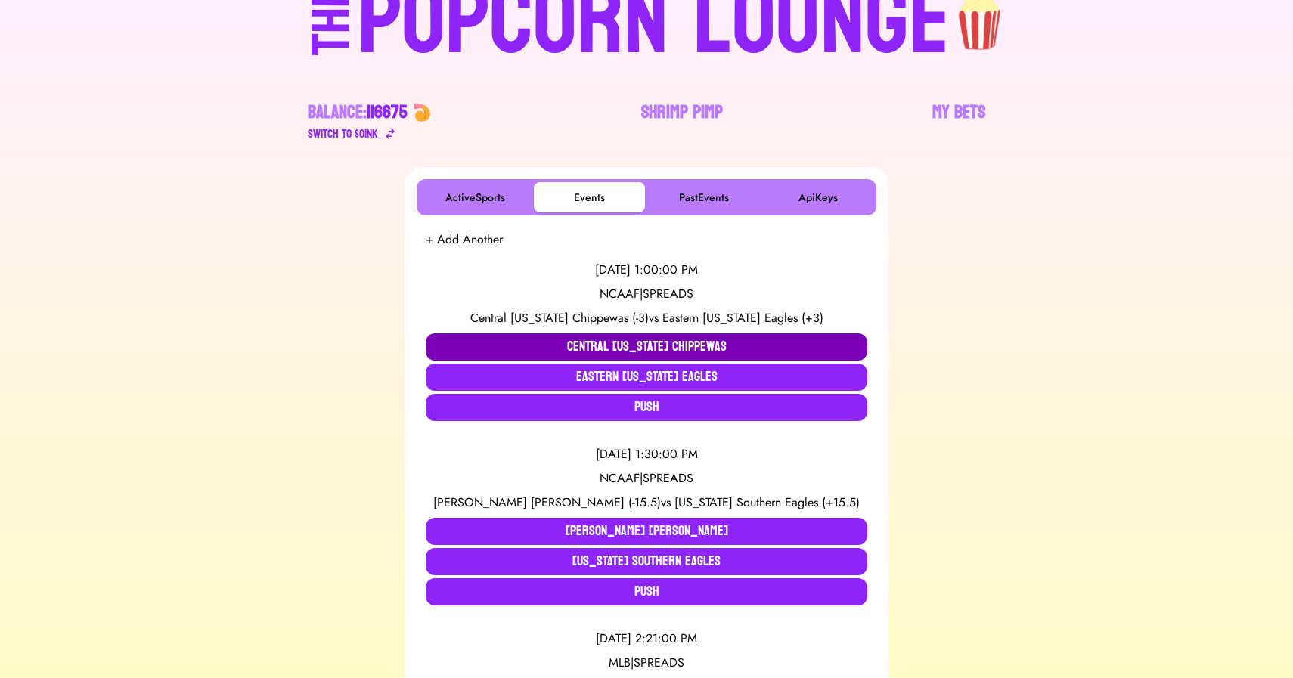
click at [548, 350] on button "Central [US_STATE] Chippewas" at bounding box center [647, 347] width 442 height 27
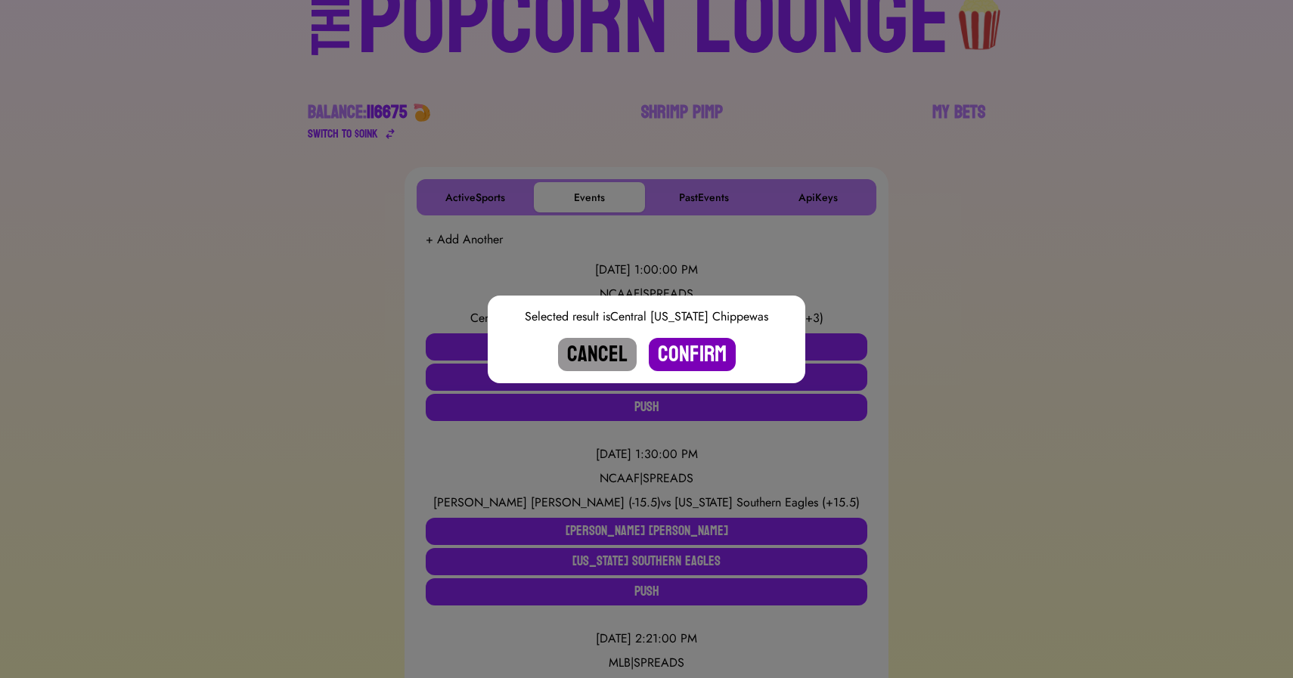
click at [700, 354] on button "Confirm" at bounding box center [692, 354] width 87 height 33
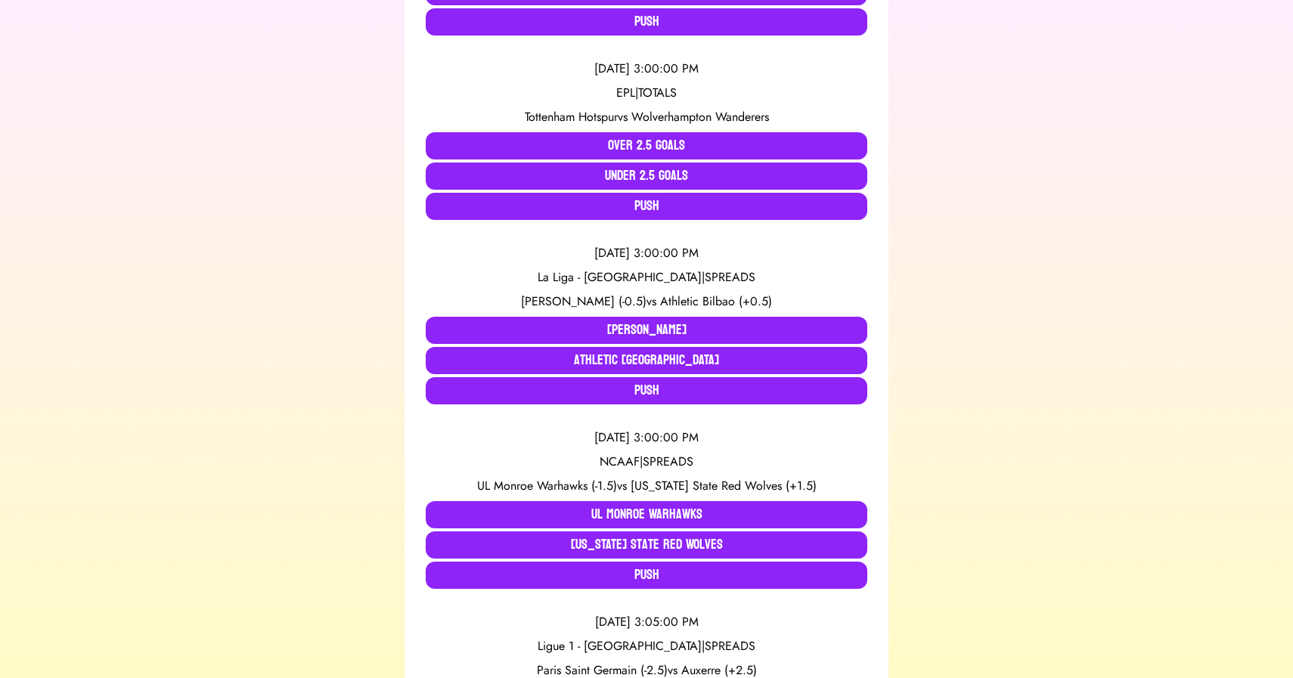
scroll to position [0, 0]
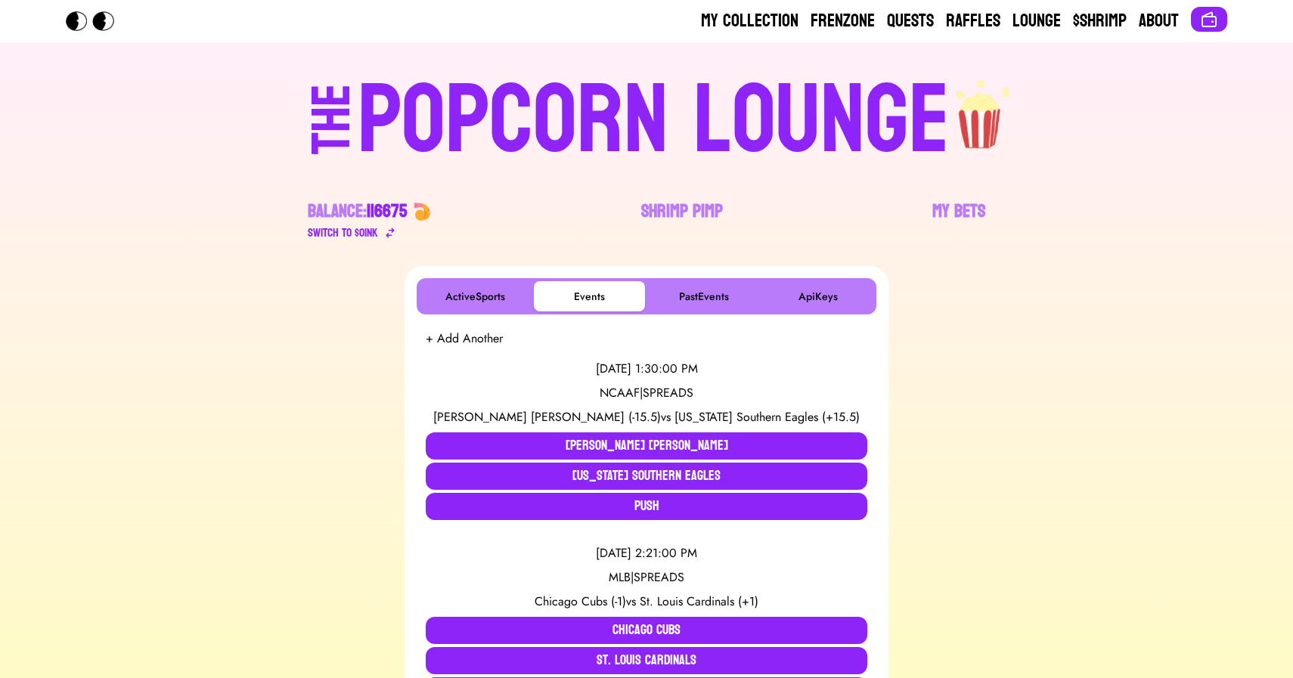
click at [547, 120] on div "POPCORN LOUNGE" at bounding box center [654, 121] width 592 height 97
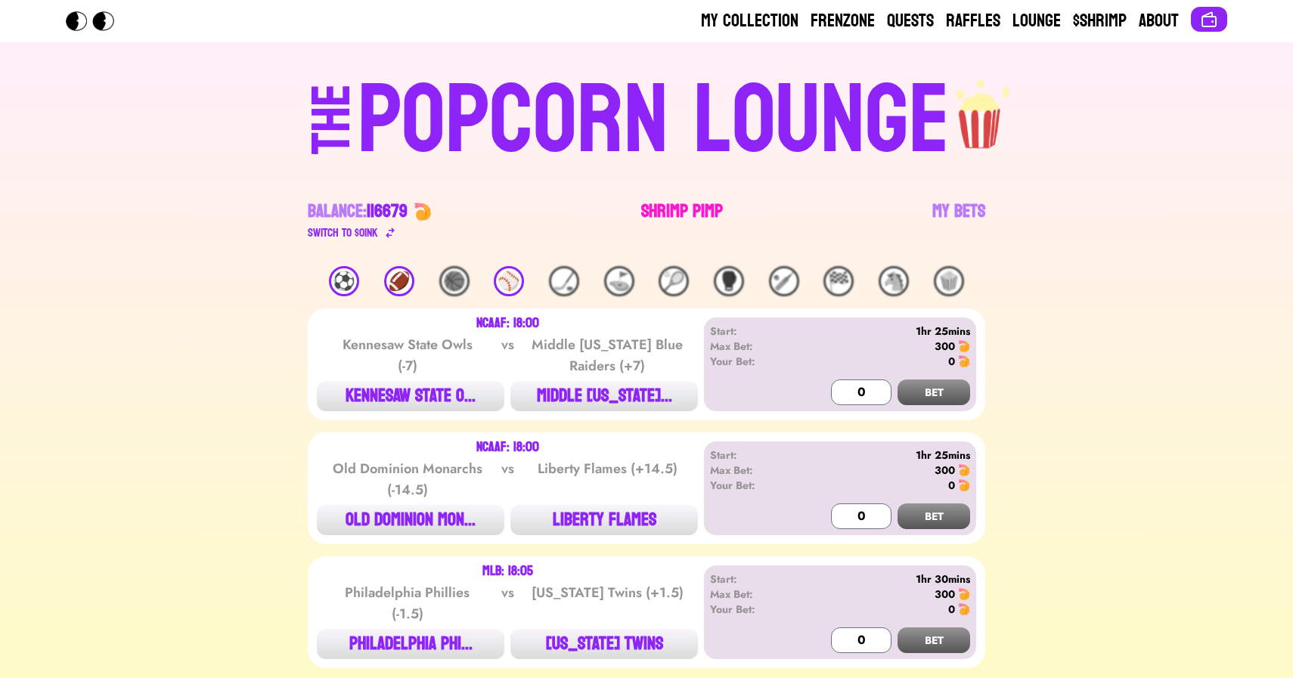
click at [683, 207] on link "Shrimp Pimp" at bounding box center [682, 221] width 82 height 42
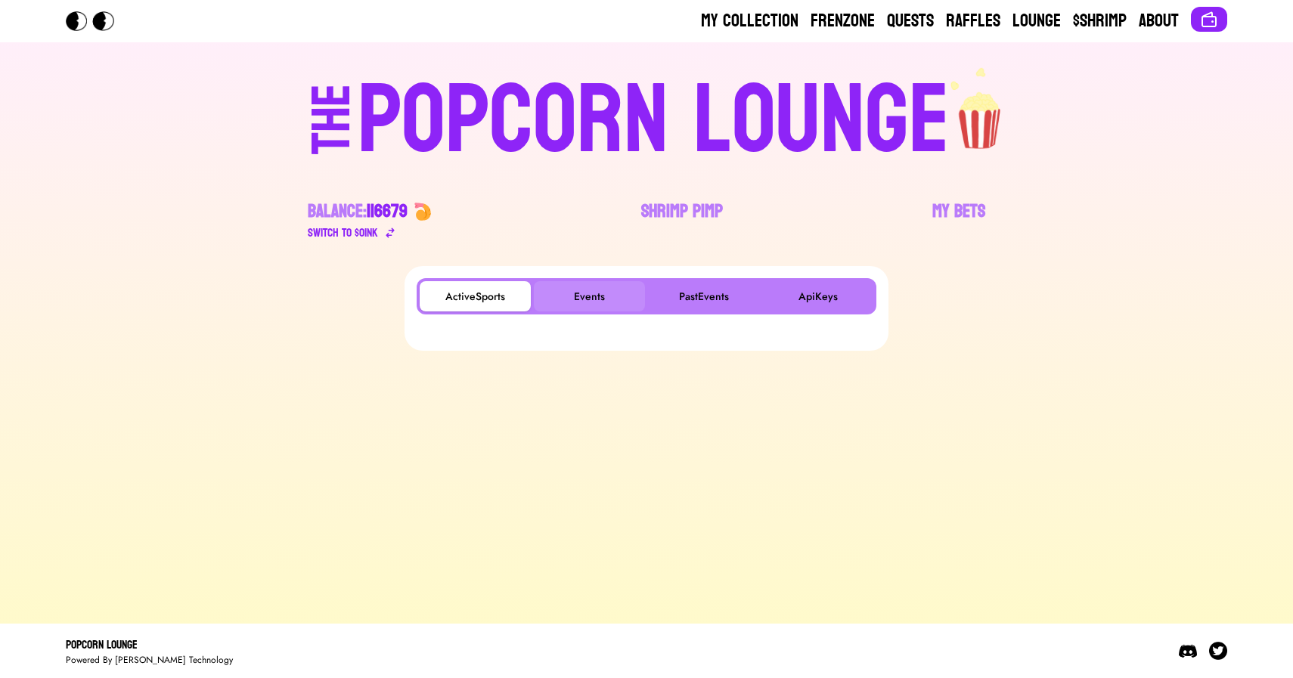
click at [600, 286] on button "Events" at bounding box center [589, 296] width 111 height 30
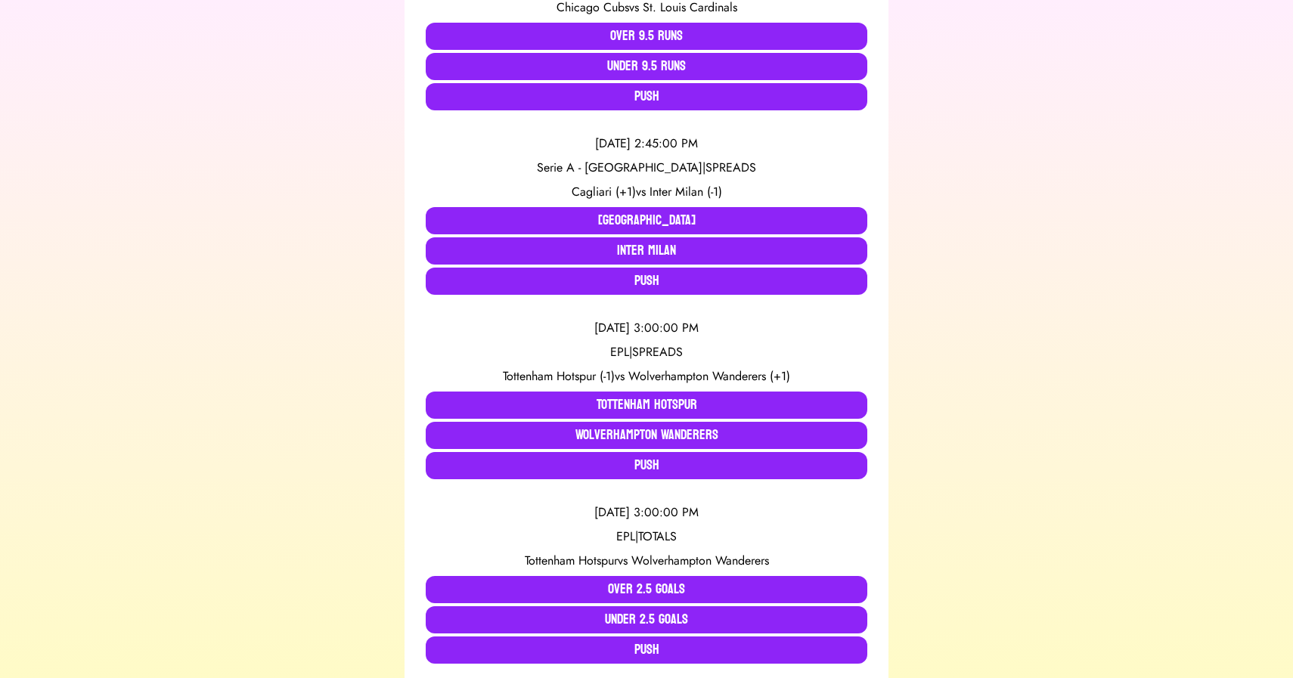
scroll to position [779, 0]
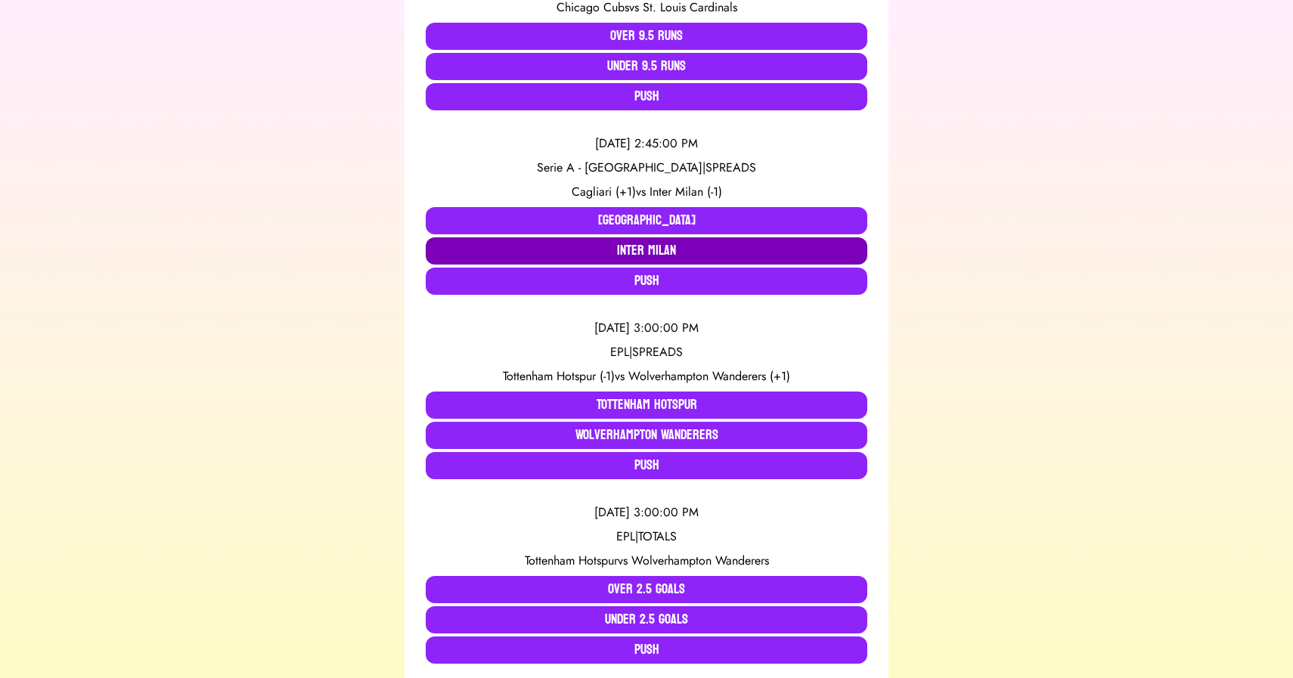
click at [617, 245] on button "Inter Milan" at bounding box center [647, 250] width 442 height 27
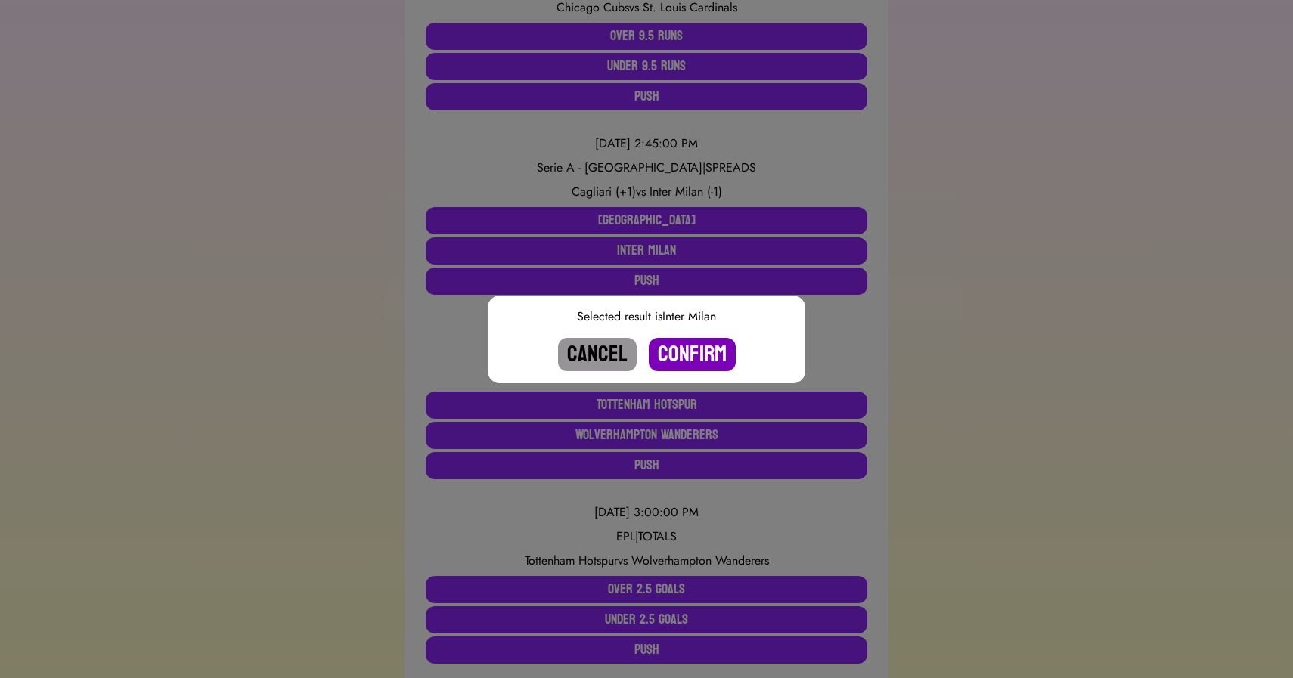
click at [691, 352] on button "Confirm" at bounding box center [692, 354] width 87 height 33
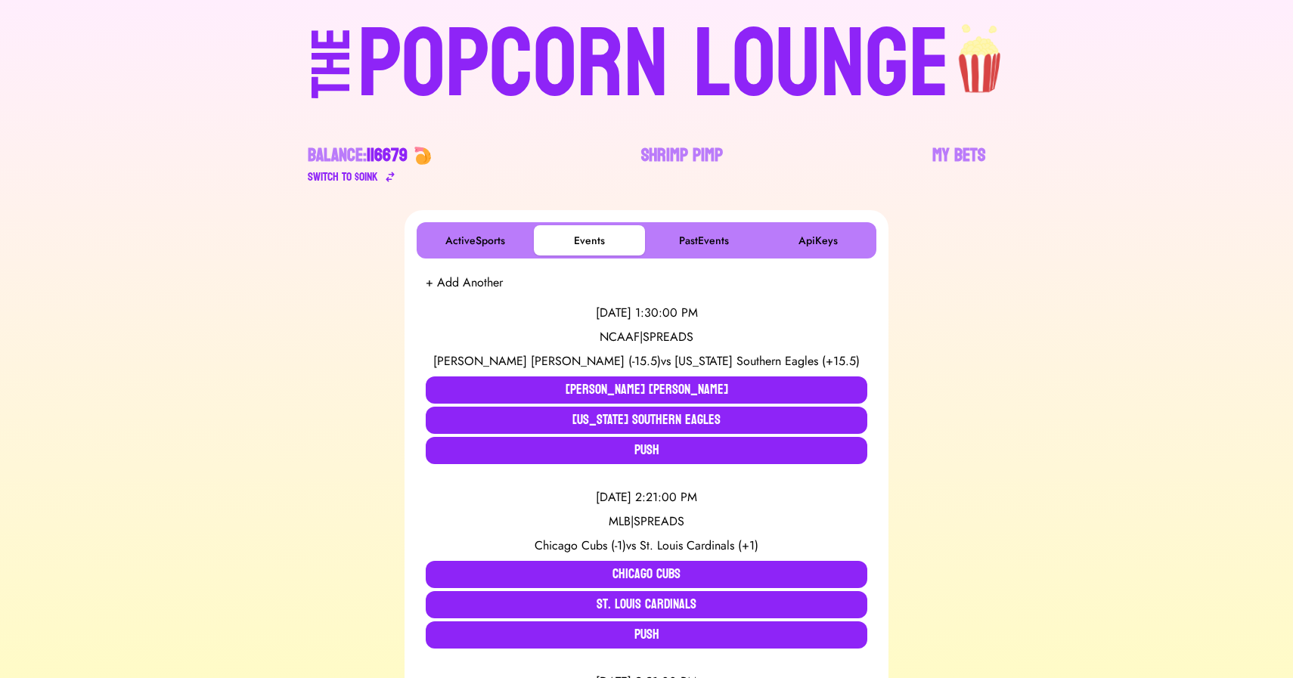
scroll to position [109, 0]
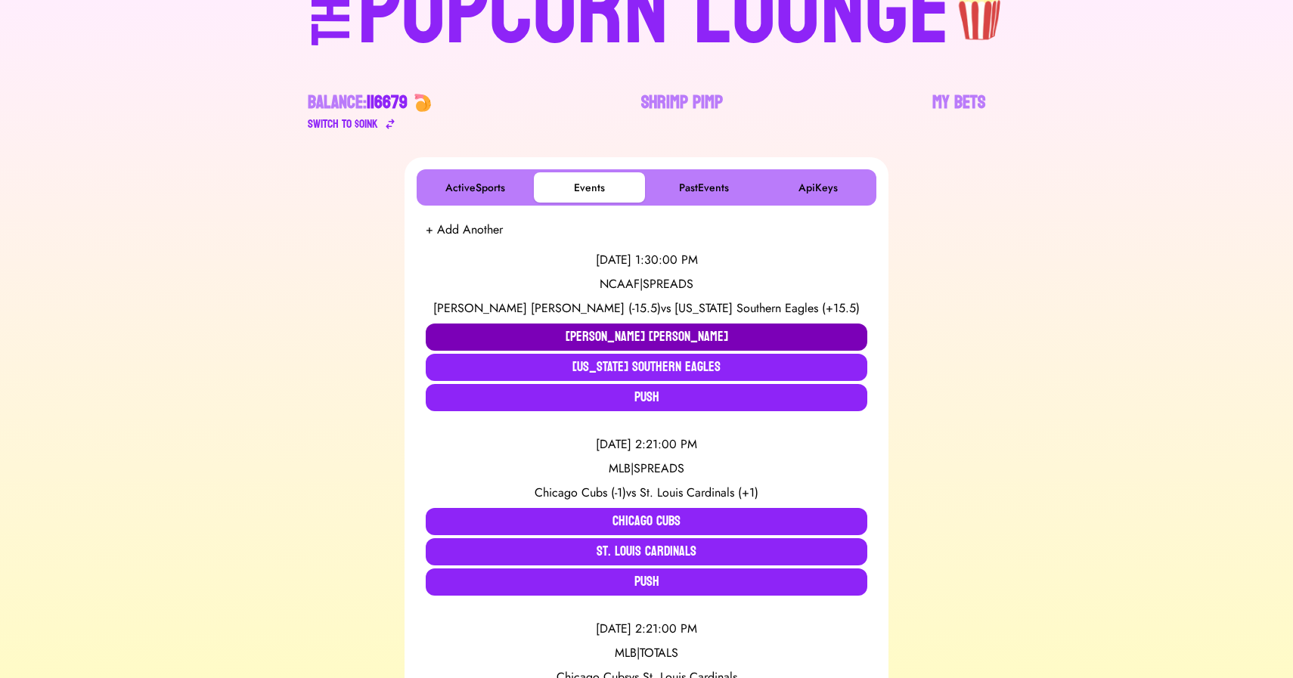
click at [525, 338] on button "[PERSON_NAME] [PERSON_NAME]" at bounding box center [647, 337] width 442 height 27
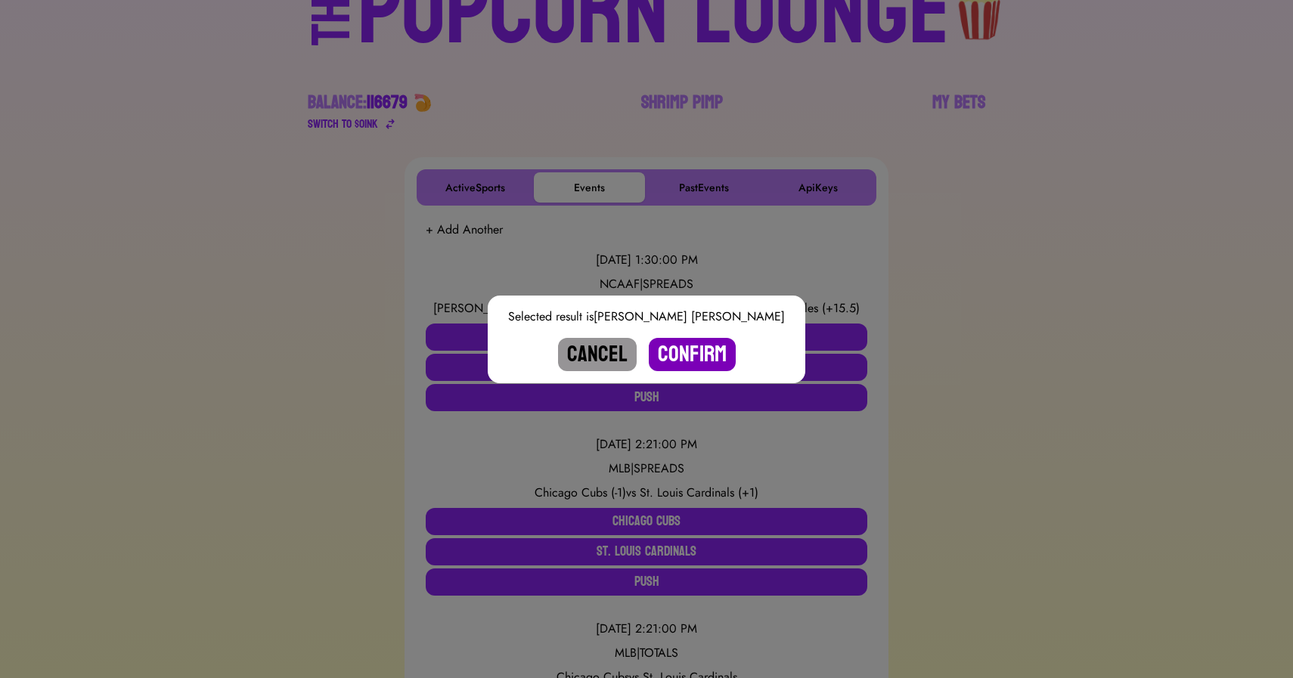
click at [689, 346] on button "Confirm" at bounding box center [692, 354] width 87 height 33
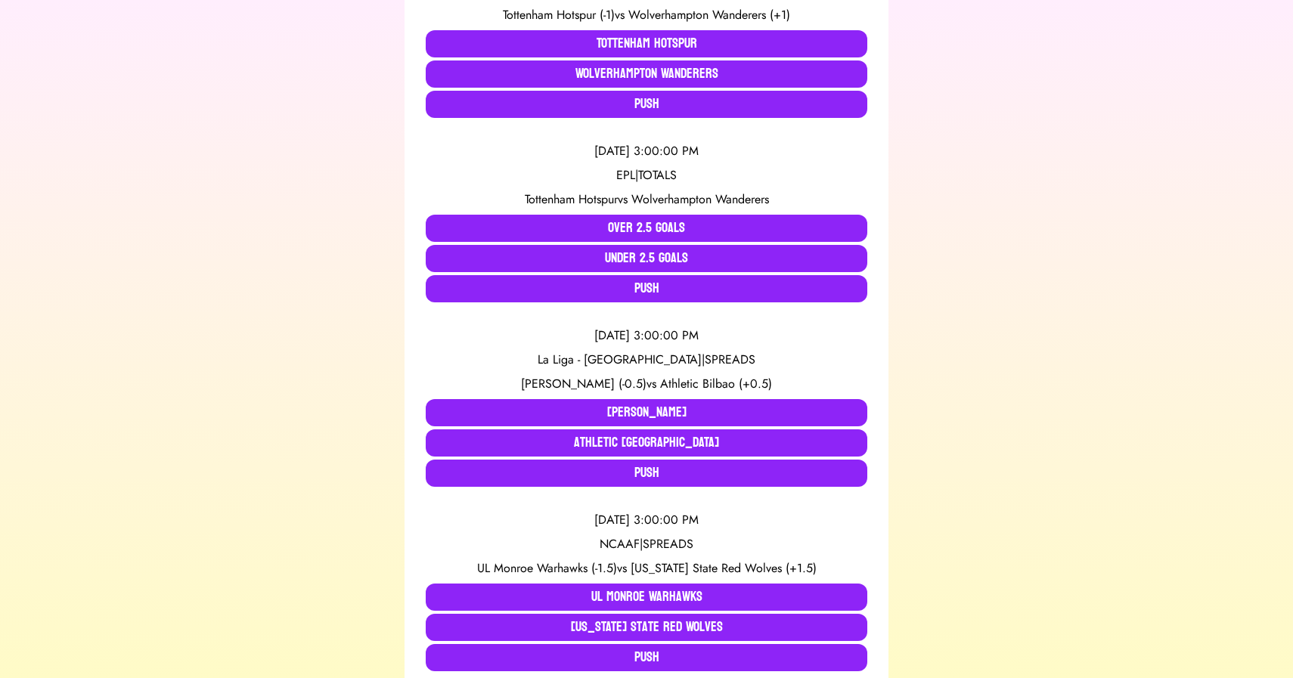
scroll to position [0, 0]
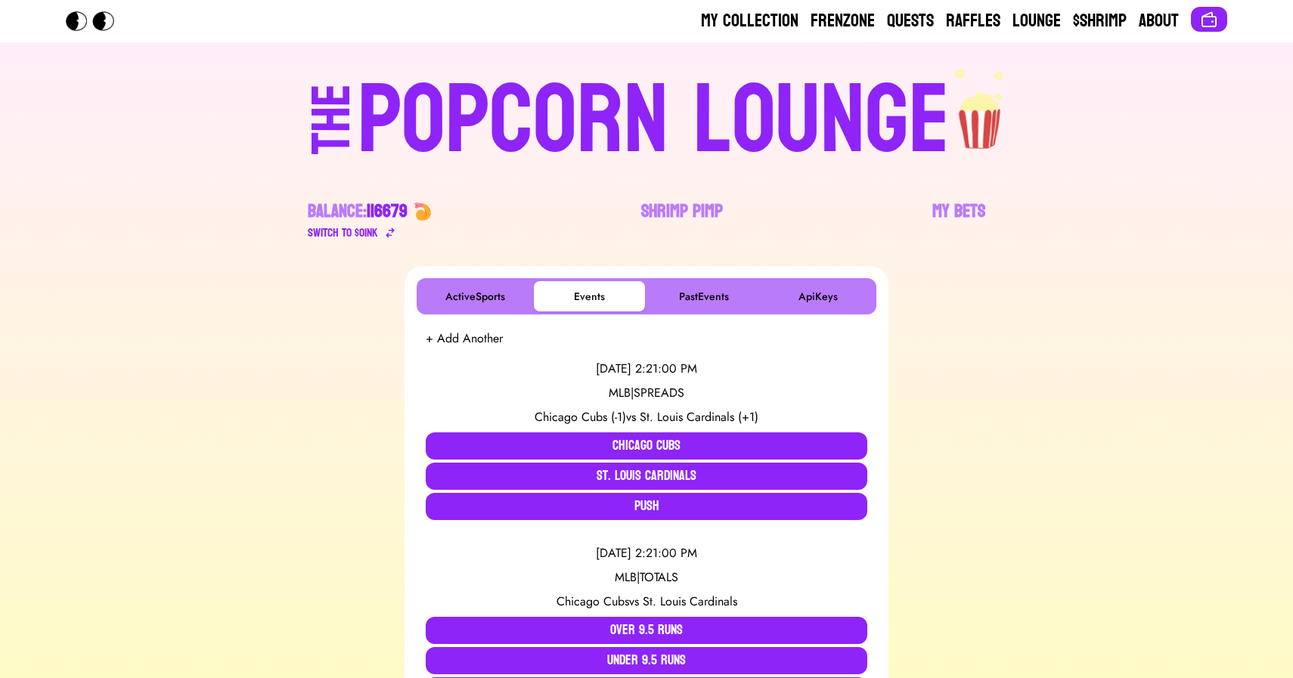
click at [719, 139] on div "POPCORN LOUNGE" at bounding box center [654, 121] width 592 height 97
